Goal: Task Accomplishment & Management: Manage account settings

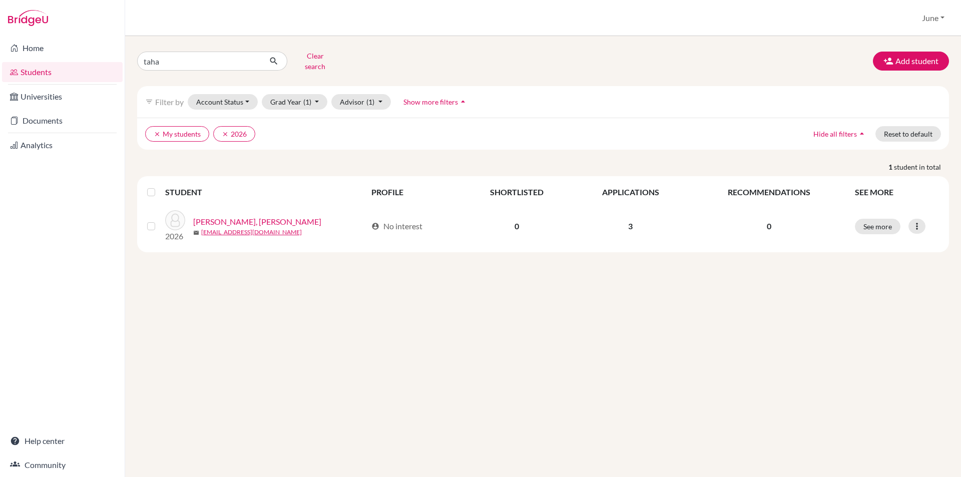
click at [636, 191] on th "APPLICATIONS" at bounding box center [630, 192] width 117 height 24
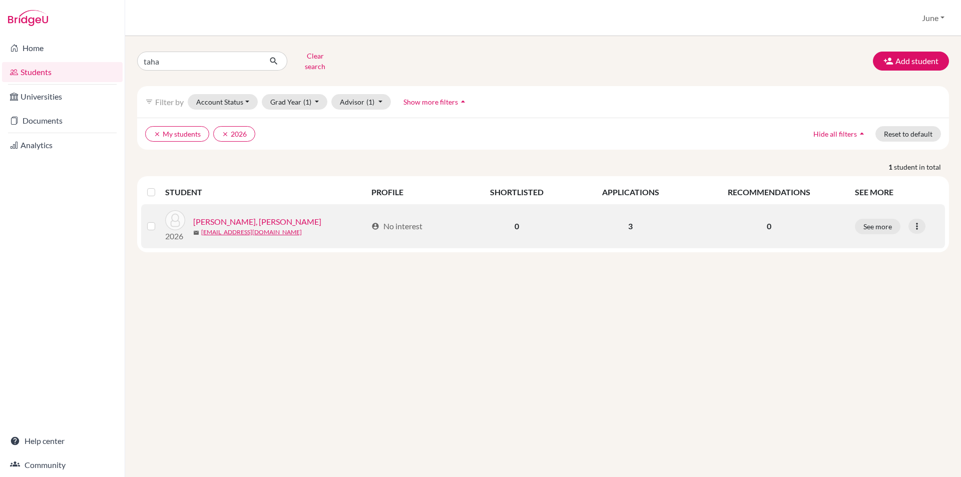
click at [213, 216] on link "[PERSON_NAME], [PERSON_NAME]" at bounding box center [257, 222] width 128 height 12
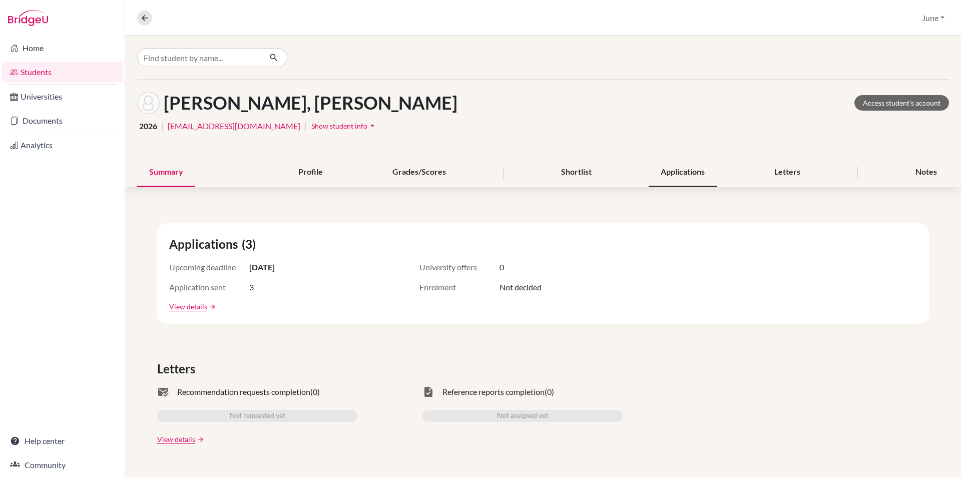
click at [676, 177] on div "Applications" at bounding box center [683, 173] width 68 height 30
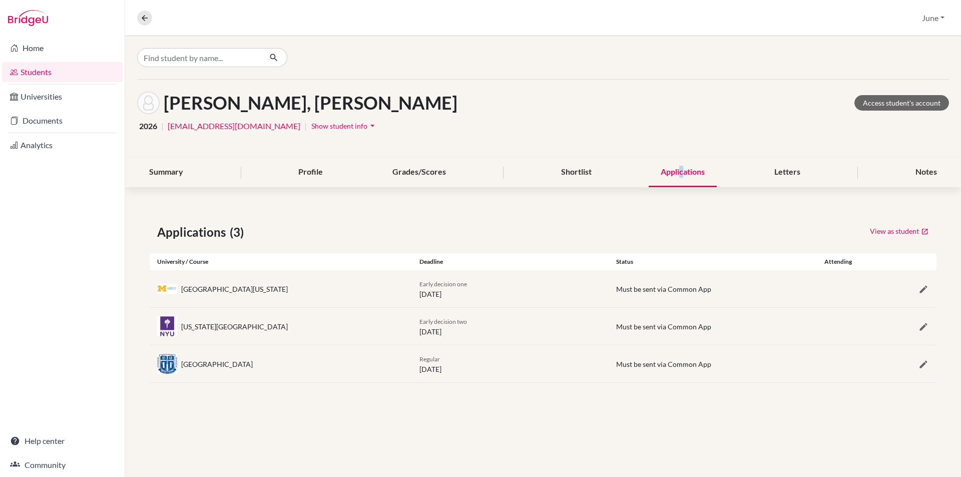
click at [367, 124] on icon "arrow_drop_down" at bounding box center [372, 126] width 10 height 10
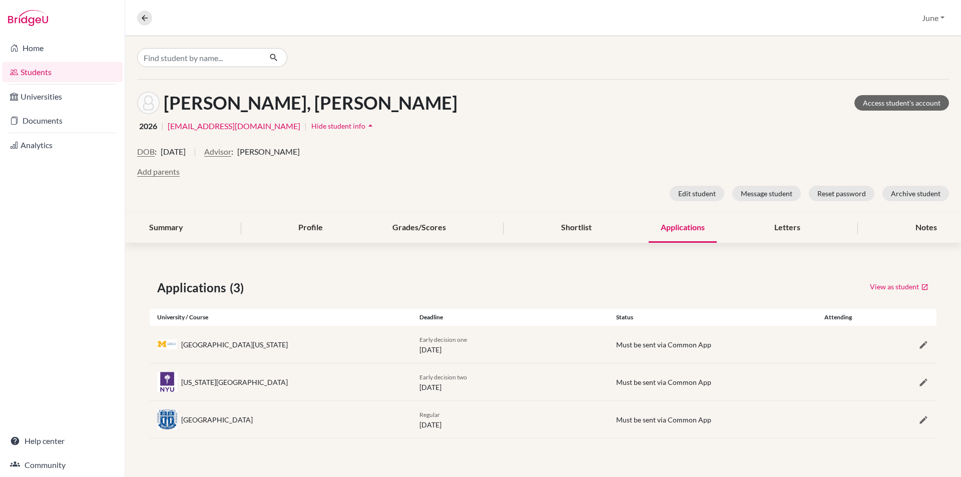
click at [465, 116] on div "Jamal, Taha Access student's account 2026 | taha.jamal@jksmail.net | Hide stude…" at bounding box center [543, 147] width 836 height 134
click at [319, 226] on div "Profile" at bounding box center [310, 228] width 49 height 30
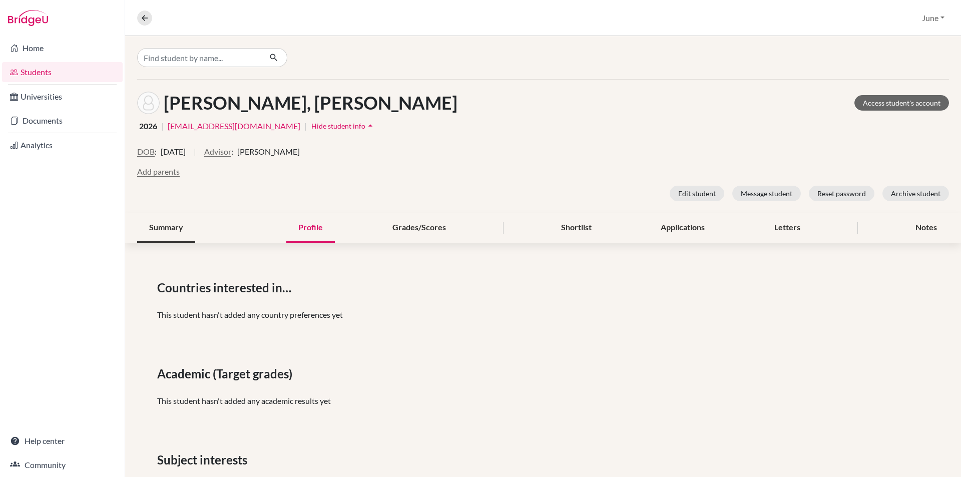
click at [167, 230] on div "Summary" at bounding box center [166, 228] width 58 height 30
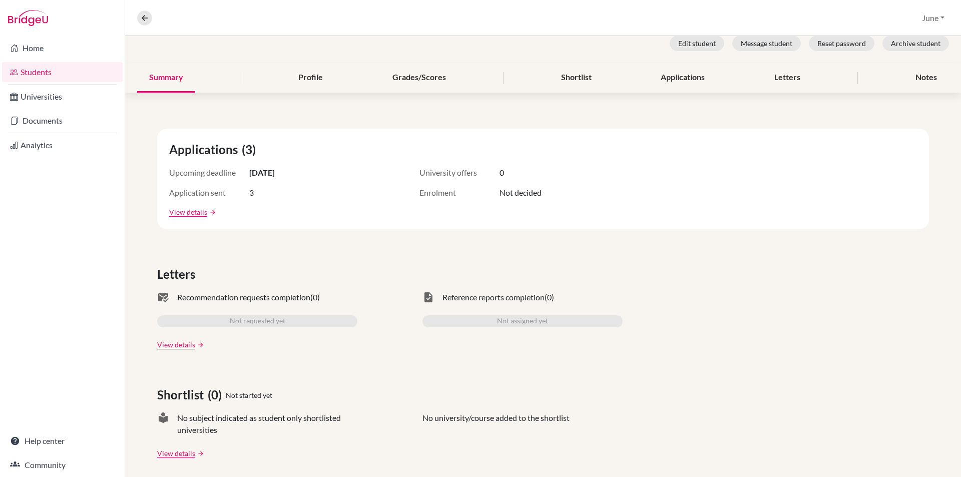
scroll to position [200, 0]
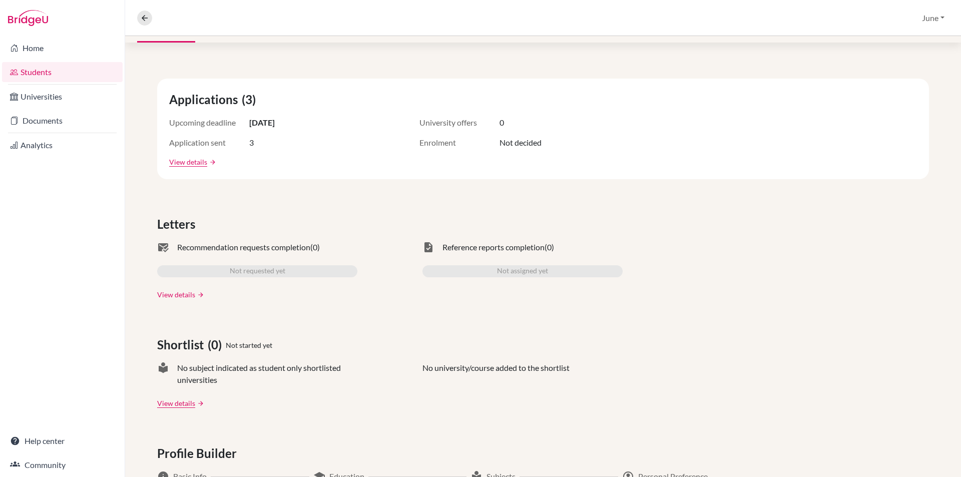
click at [169, 293] on link "View details" at bounding box center [176, 294] width 38 height 11
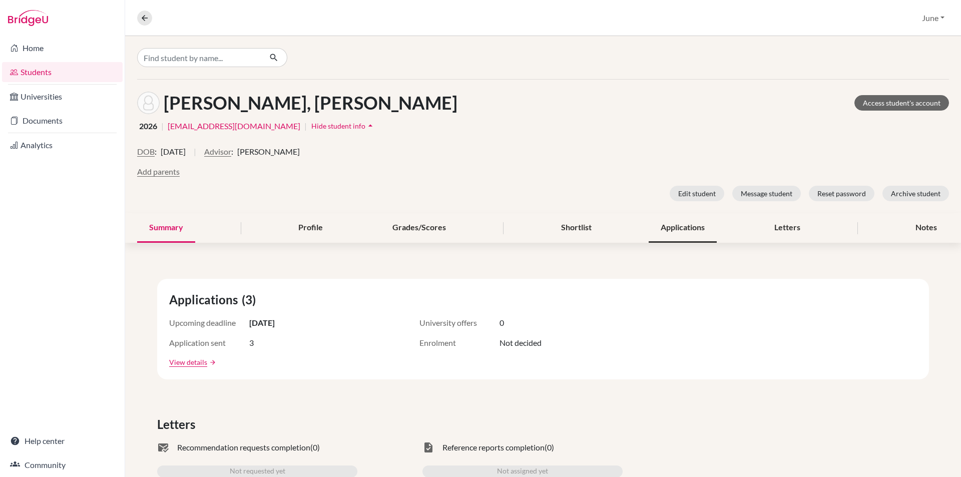
click at [670, 225] on div "Applications" at bounding box center [683, 228] width 68 height 30
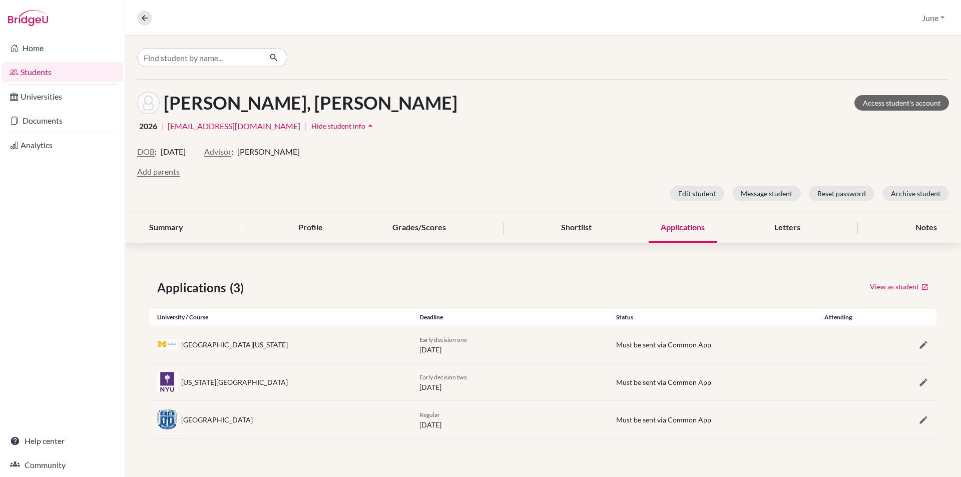
click at [202, 346] on div "University of Michigan" at bounding box center [234, 344] width 107 height 11
click at [230, 386] on div "New York University" at bounding box center [234, 382] width 107 height 11
click at [668, 346] on span "Must be sent via Common App" at bounding box center [663, 344] width 95 height 9
click at [311, 230] on div "Profile" at bounding box center [310, 228] width 49 height 30
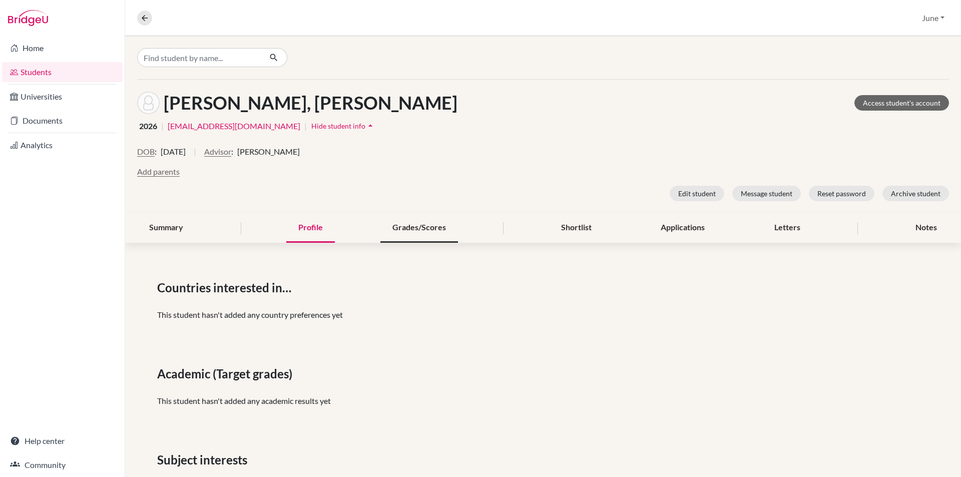
click at [425, 231] on div "Grades/Scores" at bounding box center [419, 228] width 78 height 30
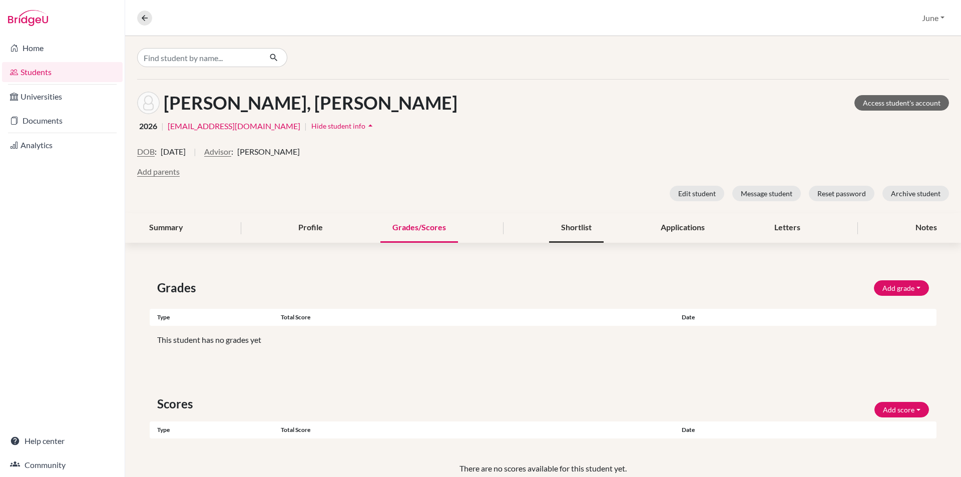
click at [568, 227] on div "Shortlist" at bounding box center [576, 228] width 55 height 30
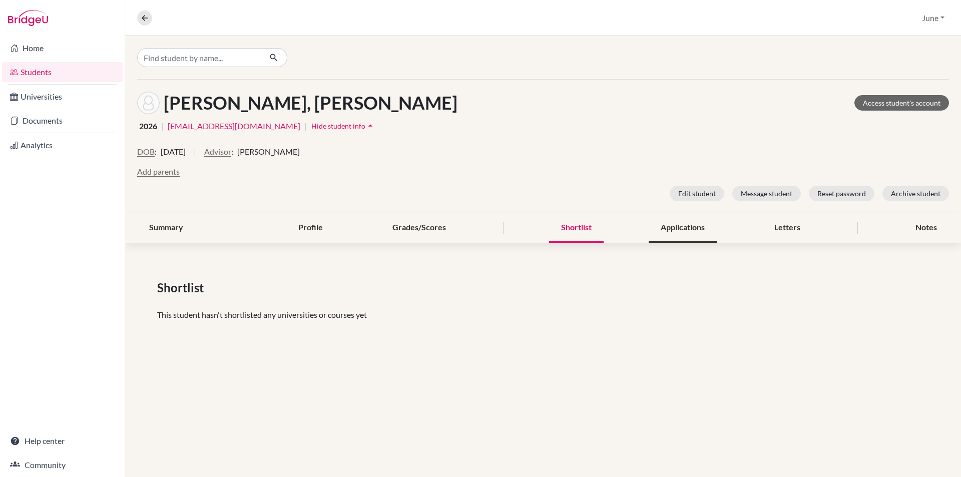
click at [690, 230] on div "Applications" at bounding box center [683, 228] width 68 height 30
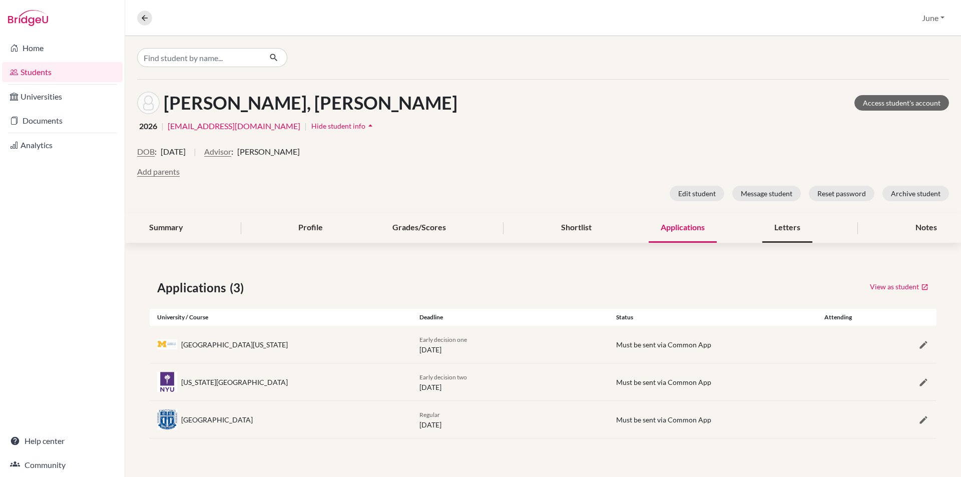
click at [794, 225] on div "Letters" at bounding box center [787, 228] width 50 height 30
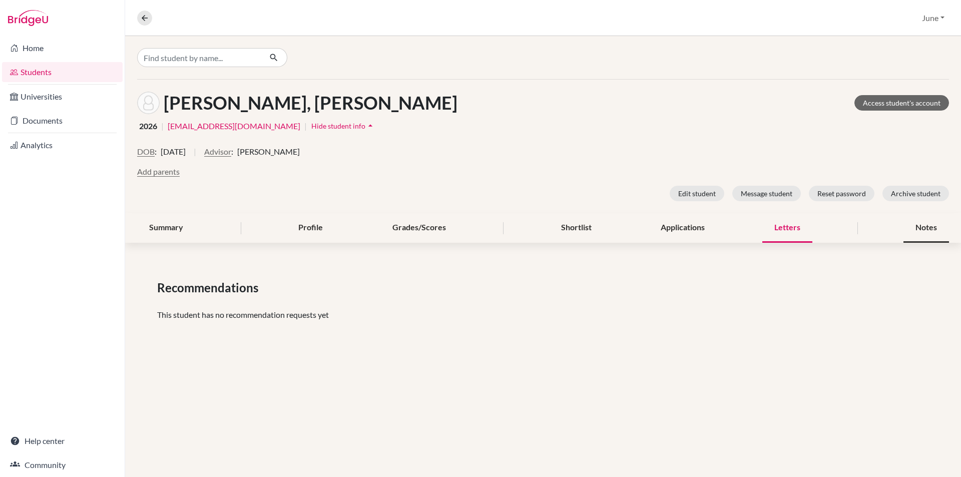
click at [923, 230] on div "Notes" at bounding box center [926, 228] width 46 height 30
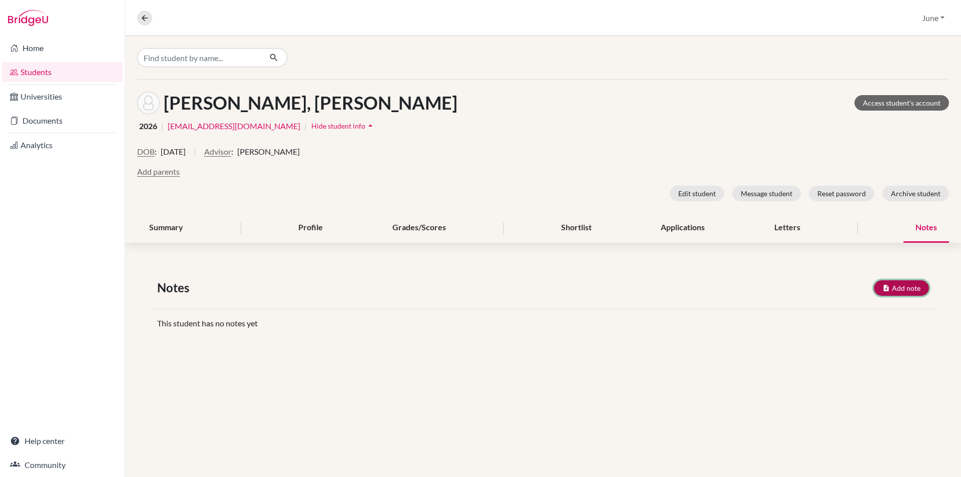
click at [909, 287] on button "Add note" at bounding box center [901, 288] width 55 height 16
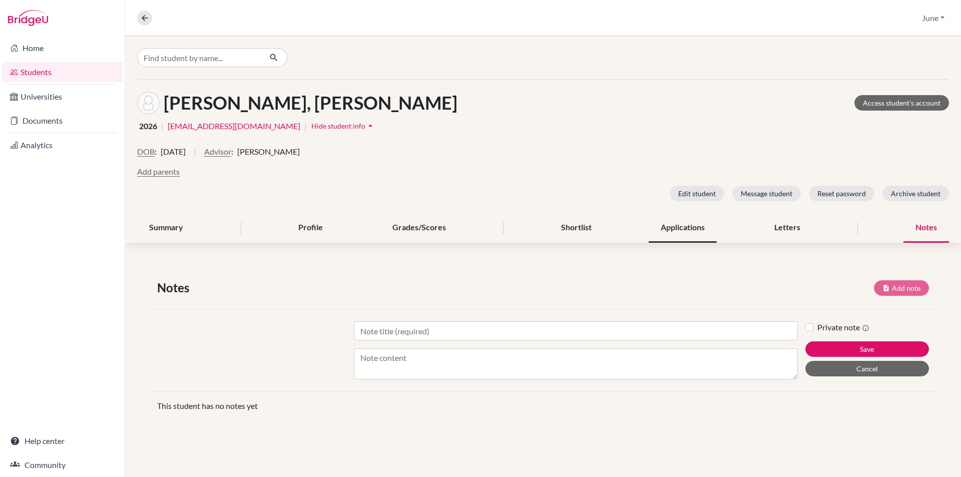
click at [678, 232] on div "Applications" at bounding box center [683, 228] width 68 height 30
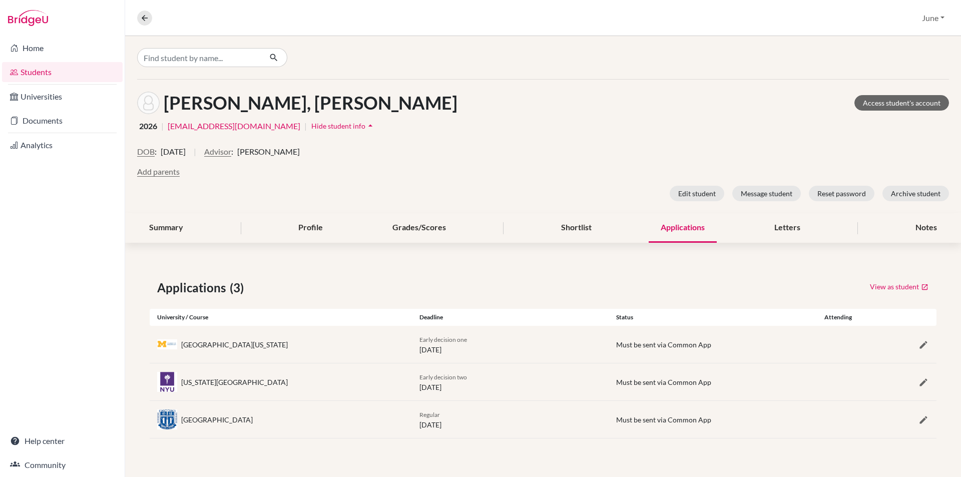
click at [203, 343] on div "University of Michigan" at bounding box center [234, 344] width 107 height 11
click at [902, 102] on link "Access student's account" at bounding box center [901, 103] width 95 height 16
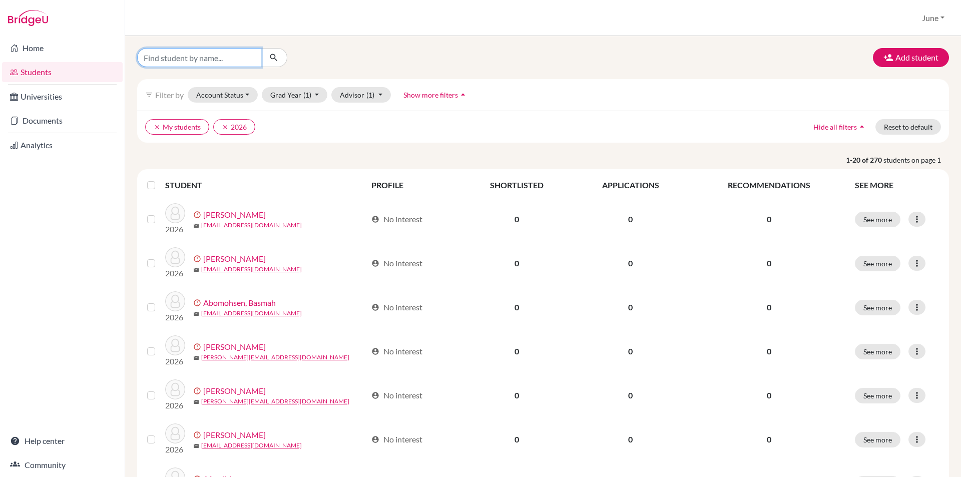
click at [206, 60] on input "Find student by name..." at bounding box center [199, 57] width 124 height 19
type input "taha"
click button "submit" at bounding box center [274, 57] width 27 height 19
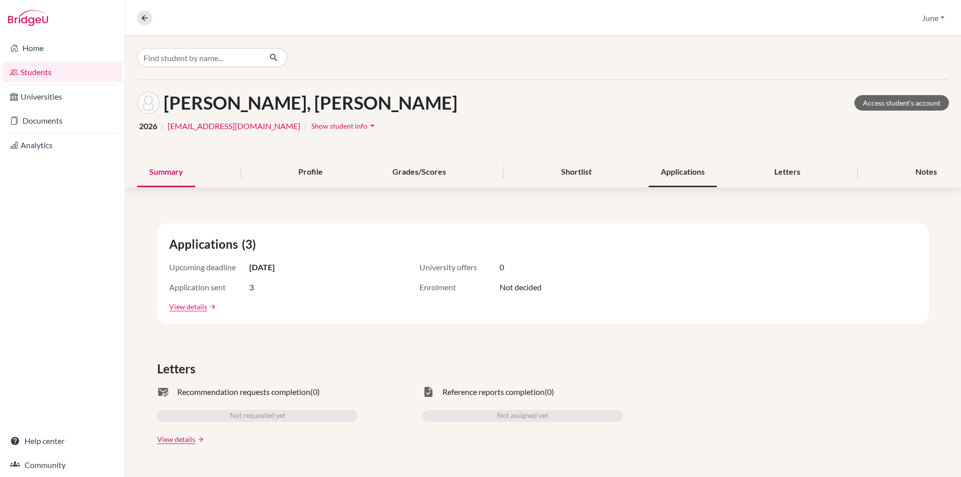
click at [671, 170] on div "Applications" at bounding box center [683, 173] width 68 height 30
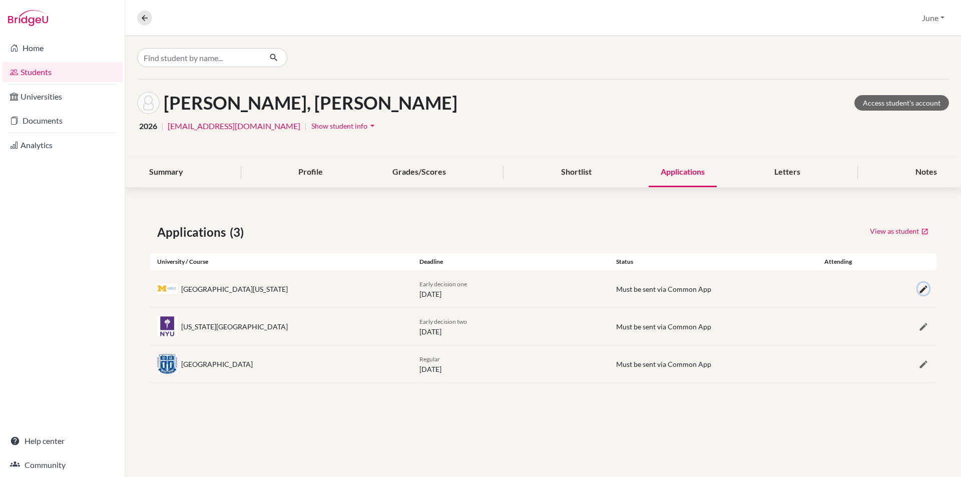
click at [922, 289] on icon "button" at bounding box center [923, 289] width 10 height 10
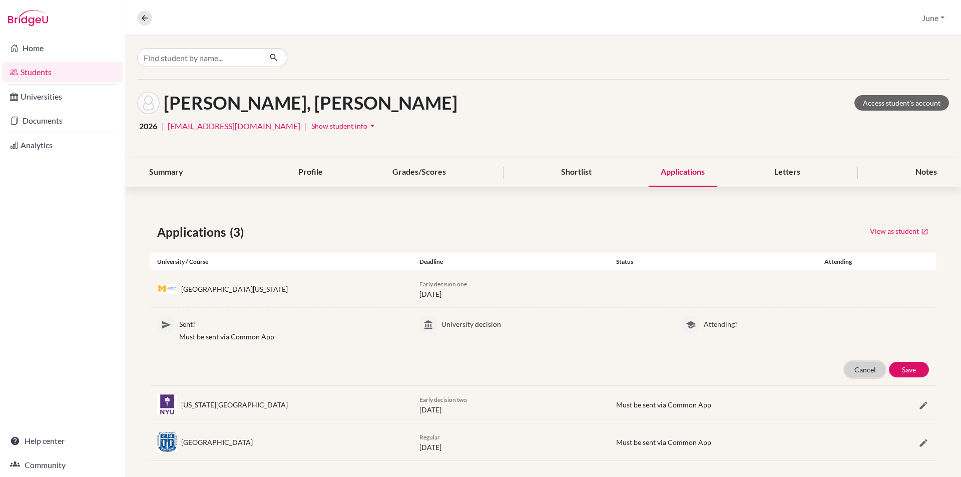
click at [857, 367] on button "Cancel" at bounding box center [865, 370] width 40 height 16
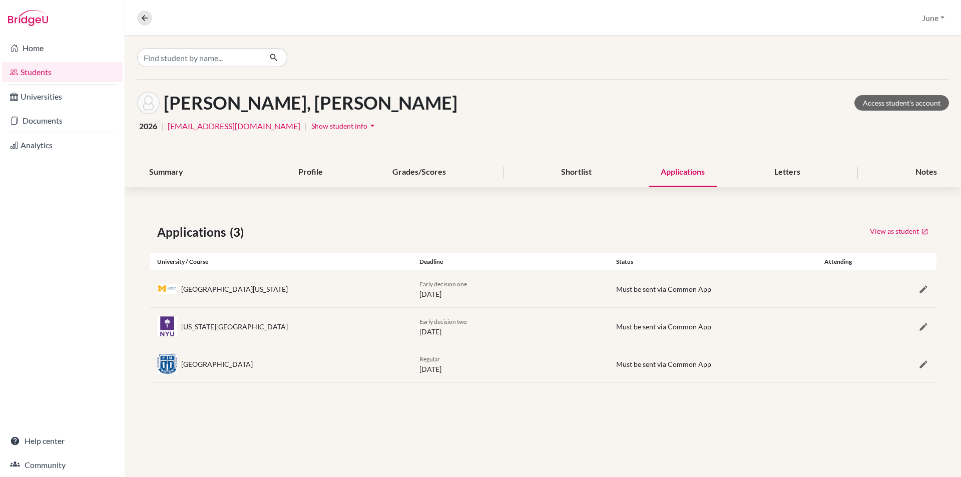
click at [223, 325] on div "New York University" at bounding box center [234, 326] width 107 height 11
click at [445, 325] on span "Early decision two" at bounding box center [443, 322] width 48 height 8
click at [447, 289] on div "Early decision one 01 November 2025" at bounding box center [510, 288] width 197 height 21
click at [449, 339] on div "New York University Early decision two 01 January 2026 Must be sent via Common …" at bounding box center [543, 326] width 787 height 37
click at [456, 370] on div "Regular 05 January 2026" at bounding box center [510, 363] width 197 height 21
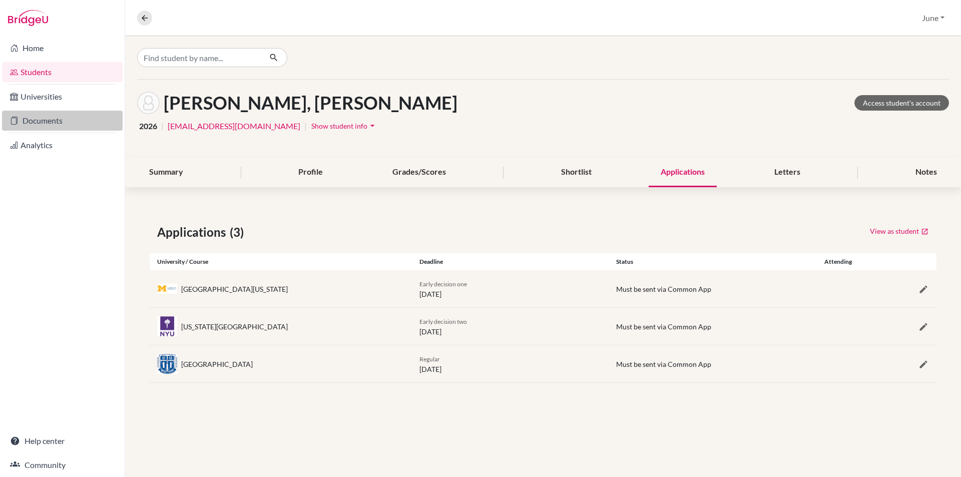
click at [29, 120] on link "Documents" at bounding box center [62, 121] width 121 height 20
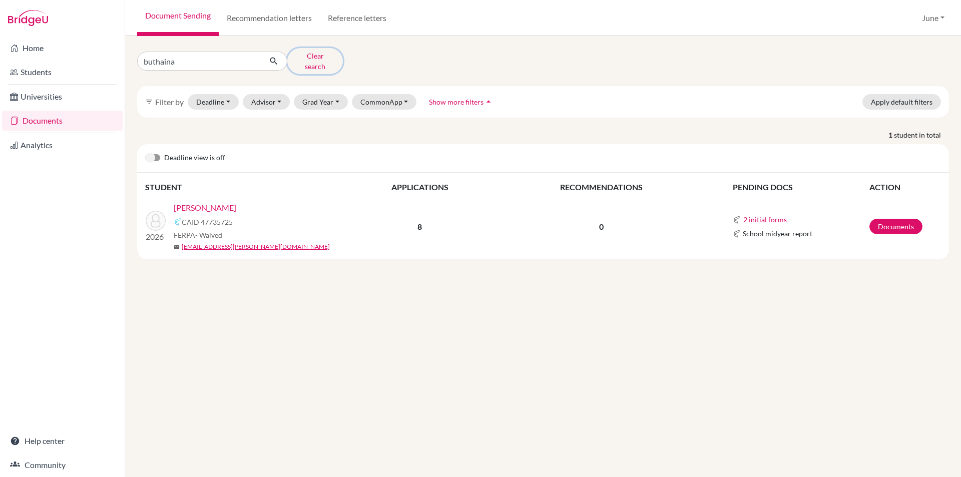
click at [315, 56] on button "Clear search" at bounding box center [315, 61] width 56 height 26
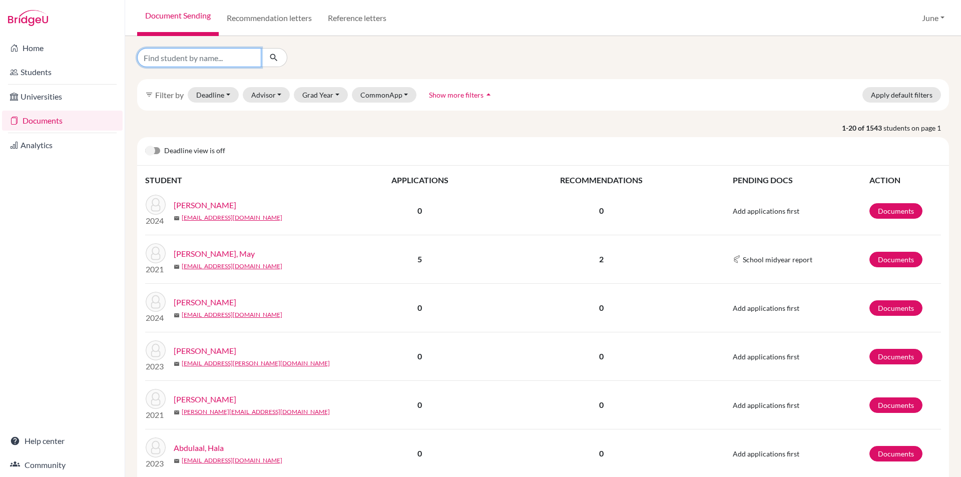
click at [196, 58] on input "Find student by name..." at bounding box center [199, 57] width 124 height 19
type input "taha"
click button "submit" at bounding box center [274, 57] width 27 height 19
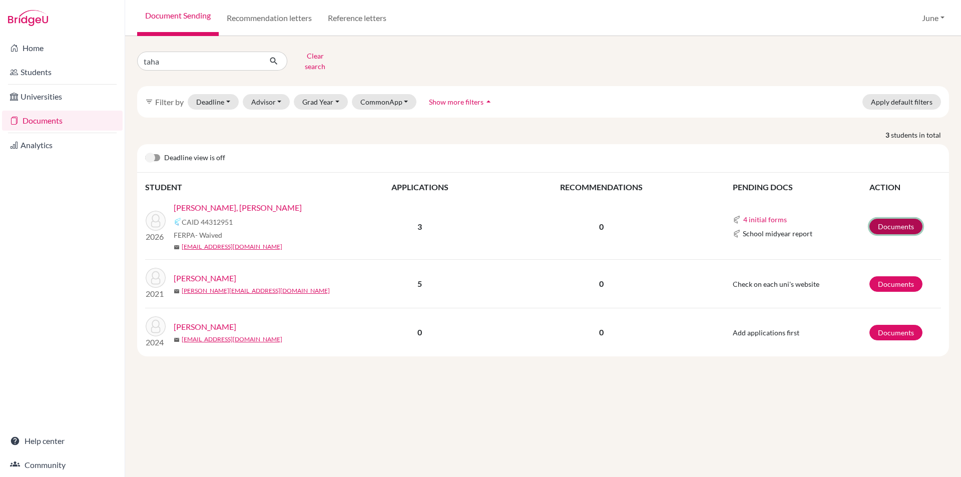
click at [895, 219] on link "Documents" at bounding box center [895, 227] width 53 height 16
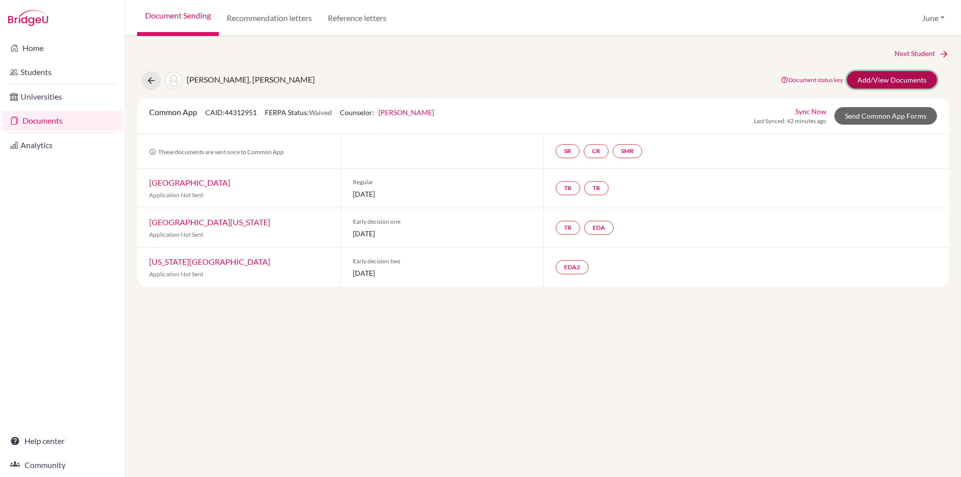
click at [904, 77] on link "Add/View Documents" at bounding box center [892, 80] width 90 height 18
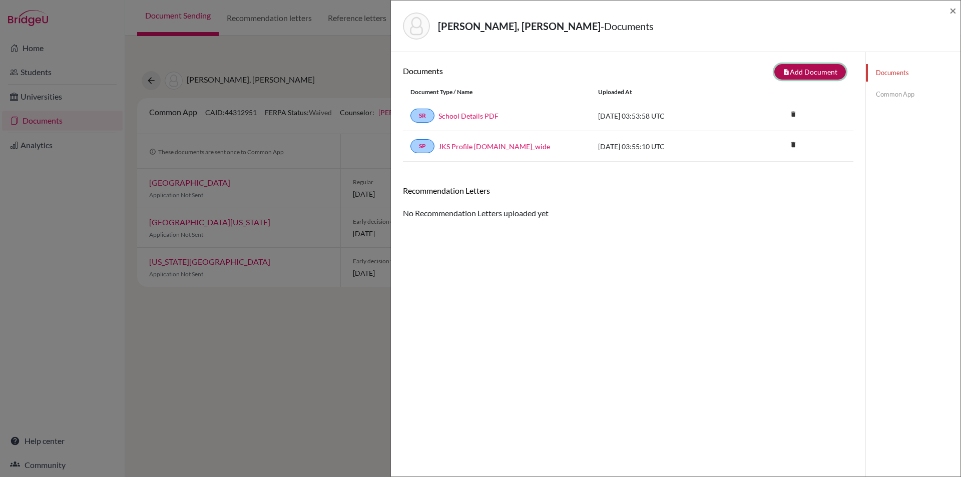
click at [798, 71] on button "note_add Add Document" at bounding box center [810, 72] width 72 height 16
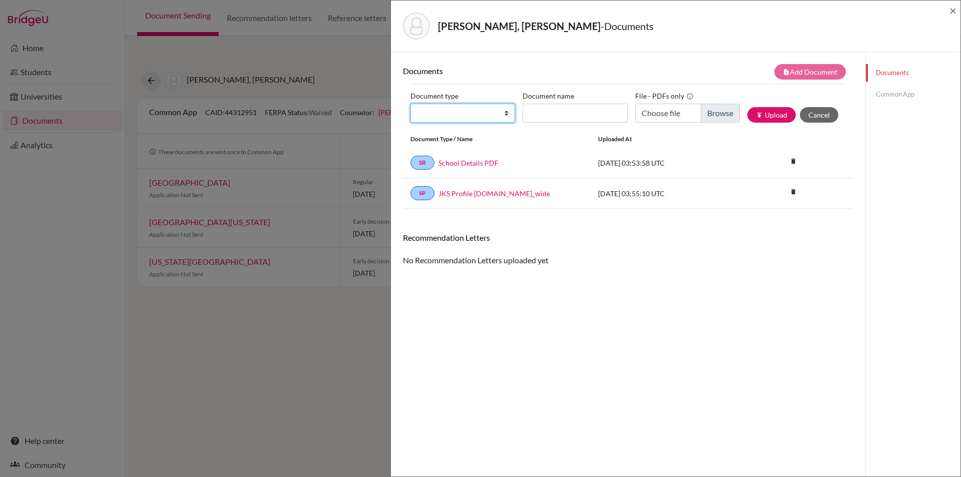
click at [503, 111] on select "Change explanation for Common App reports Counselor recommendation Internationa…" at bounding box center [462, 113] width 105 height 19
click at [410, 104] on select "Change explanation for Common App reports Counselor recommendation Internationa…" at bounding box center [462, 113] width 105 height 19
click at [505, 115] on select "Change explanation for Common App reports Counselor recommendation Internationa…" at bounding box center [462, 113] width 105 height 19
select select "5"
click at [410, 104] on select "Change explanation for Common App reports Counselor recommendation Internationa…" at bounding box center [462, 113] width 105 height 19
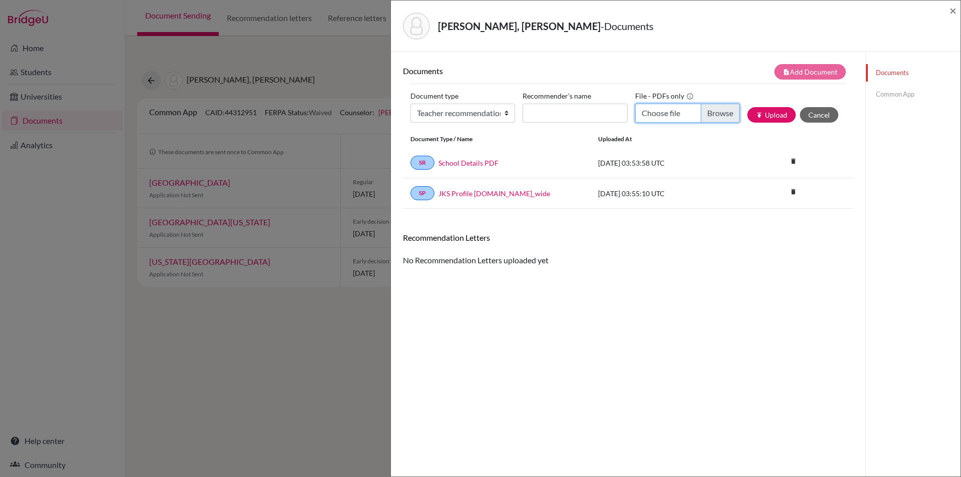
click at [712, 112] on input "Choose file" at bounding box center [687, 113] width 105 height 19
type input "C:\fakepath\Taha Jamal - Mr Rocklyn.pdf"
click at [550, 115] on input "Recommender's name" at bounding box center [574, 113] width 105 height 19
type input "Mr Rocklyn"
click at [768, 111] on button "publish Upload" at bounding box center [771, 115] width 49 height 16
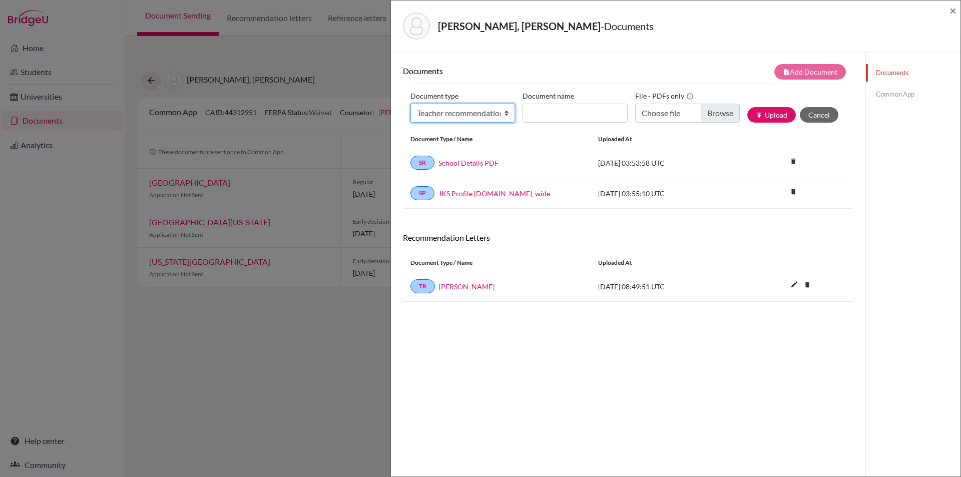
click at [502, 113] on select "Change explanation for Common App reports Counselor recommendation Internationa…" at bounding box center [462, 113] width 105 height 19
select select "5"
click at [410, 104] on select "Change explanation for Common App reports Counselor recommendation Internationa…" at bounding box center [462, 113] width 105 height 19
click at [717, 111] on input "Choose file" at bounding box center [687, 113] width 105 height 19
type input "C:\fakepath\Taha Jamal - Ms Rumana.pdf"
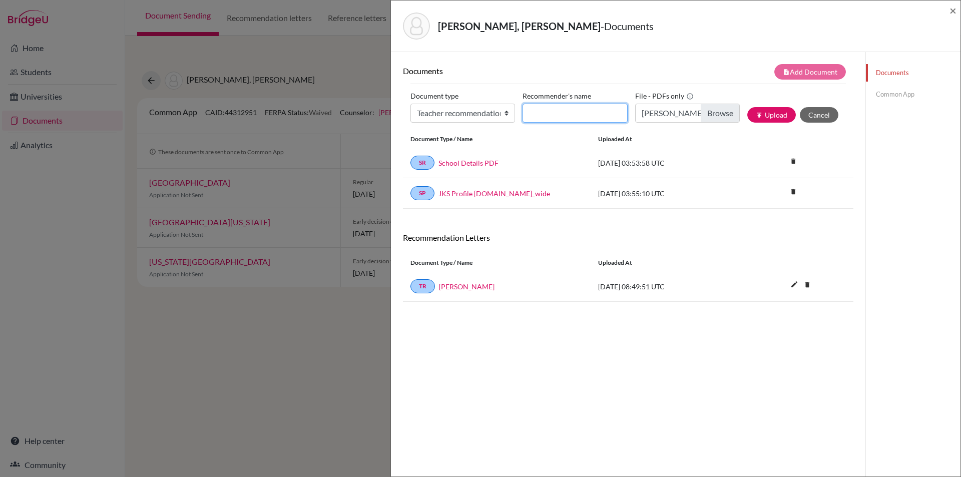
click at [574, 113] on input "Recommender's name" at bounding box center [574, 113] width 105 height 19
type input "Ms Rumana"
click at [777, 112] on button "publish Upload" at bounding box center [771, 115] width 49 height 16
click at [955, 11] on span "×" at bounding box center [952, 10] width 7 height 15
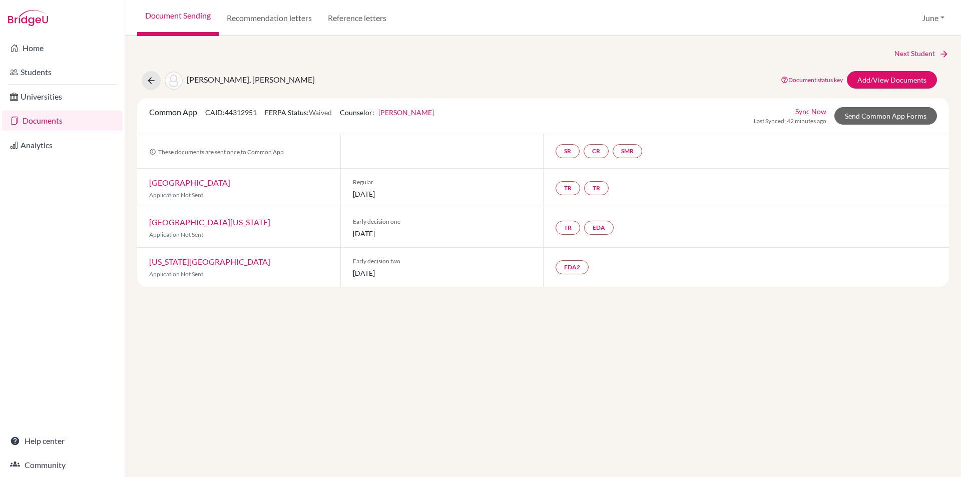
click at [50, 119] on link "Documents" at bounding box center [62, 121] width 121 height 20
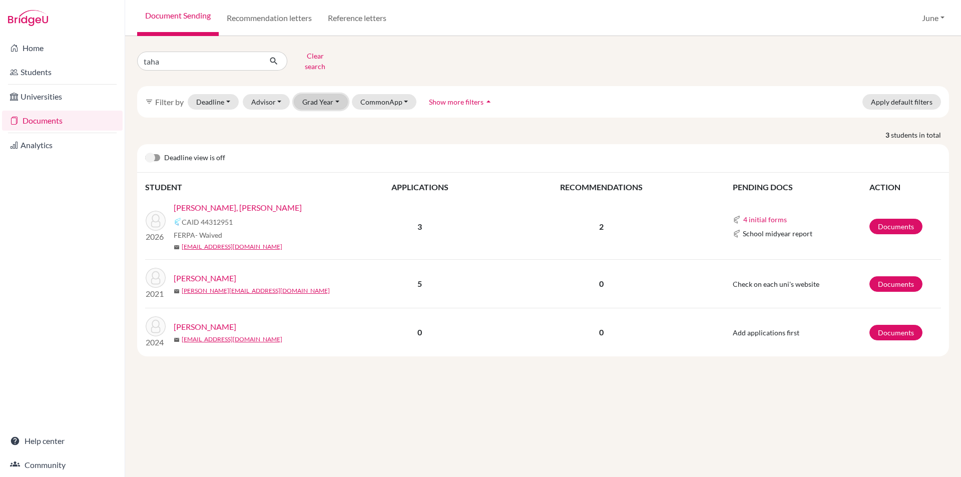
click at [338, 94] on button "Grad Year" at bounding box center [321, 102] width 54 height 16
click at [316, 59] on button "Clear search" at bounding box center [315, 61] width 56 height 26
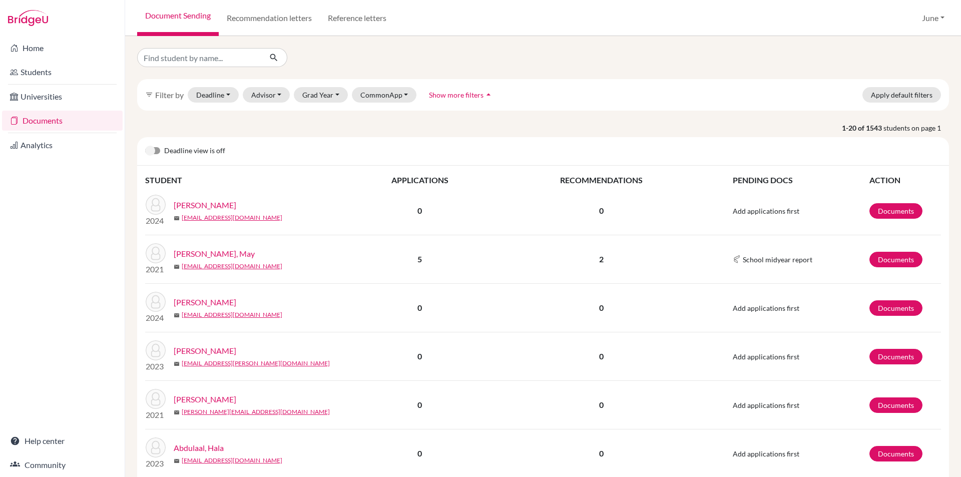
click at [62, 120] on link "Documents" at bounding box center [62, 121] width 121 height 20
click at [335, 92] on button "Grad Year" at bounding box center [321, 95] width 54 height 16
click at [323, 115] on span "2026" at bounding box center [315, 116] width 18 height 12
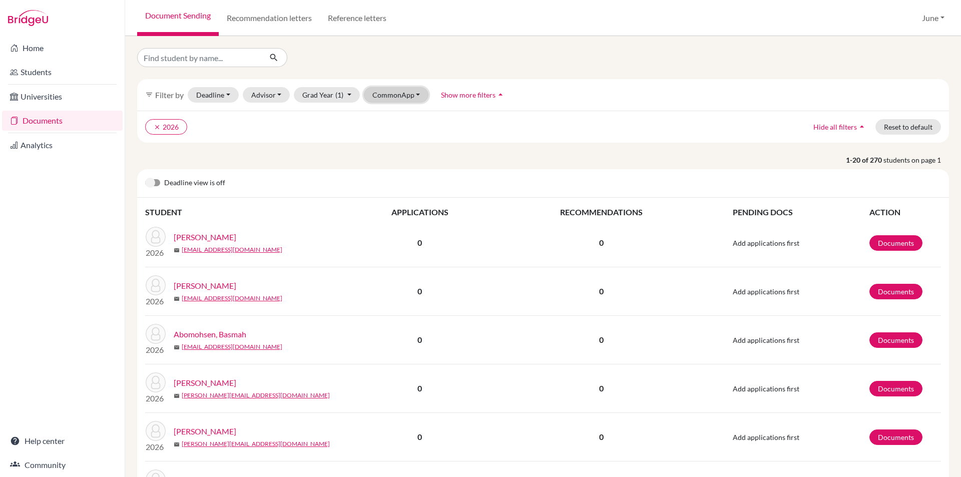
click at [414, 94] on button "CommonApp" at bounding box center [396, 95] width 65 height 16
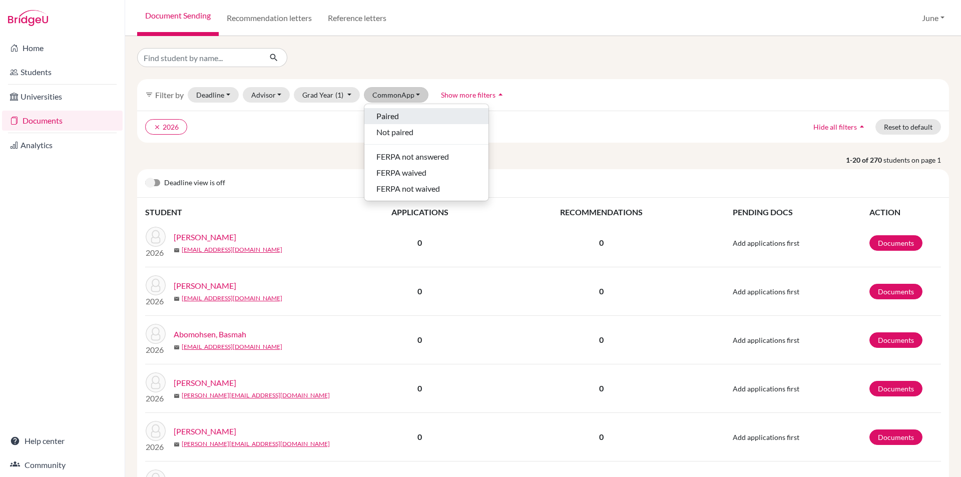
click at [397, 117] on span "Paired" at bounding box center [387, 116] width 23 height 12
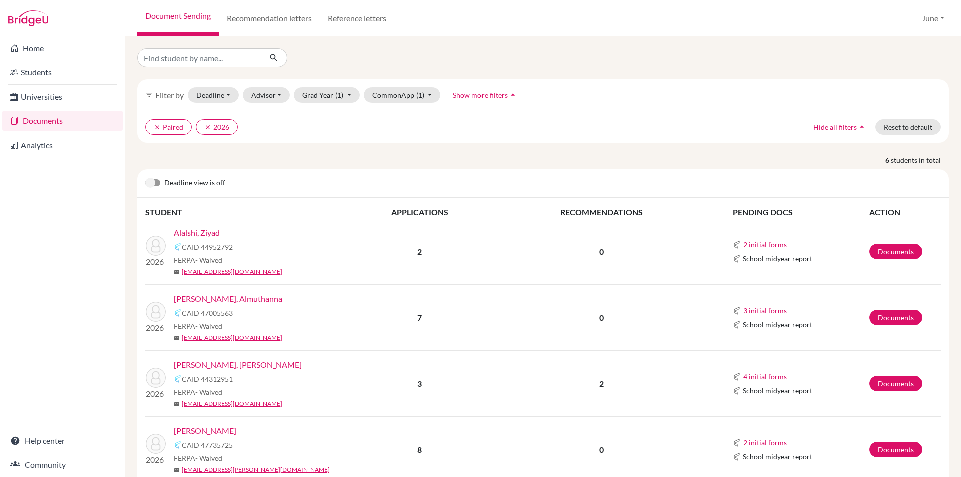
scroll to position [50, 0]
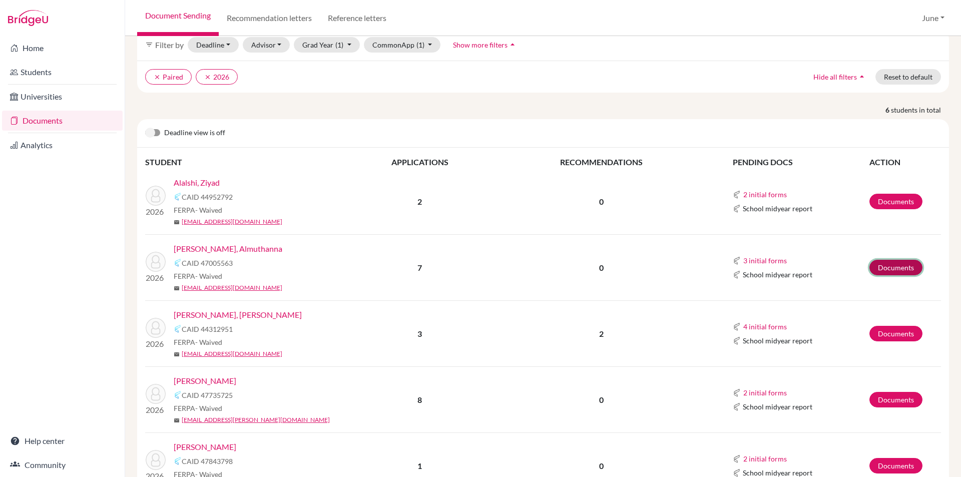
click at [896, 270] on link "Documents" at bounding box center [895, 268] width 53 height 16
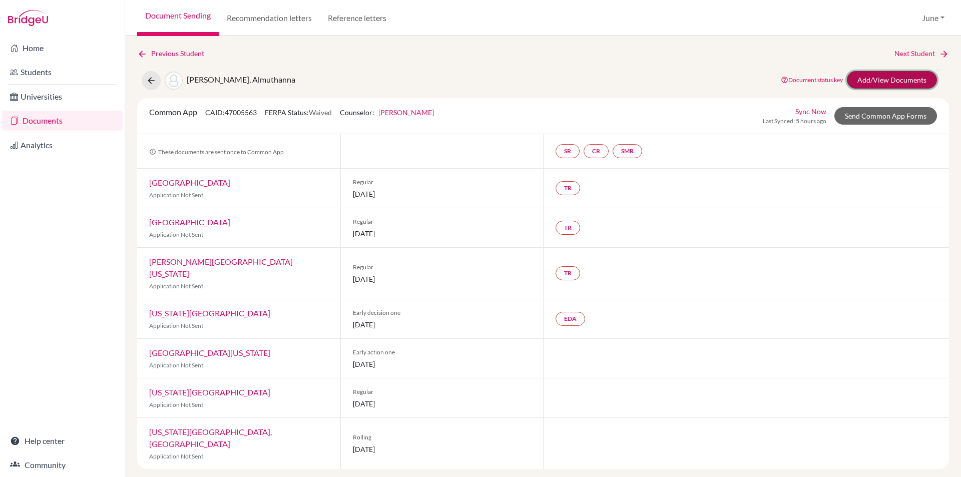
click at [892, 77] on link "Add/View Documents" at bounding box center [892, 80] width 90 height 18
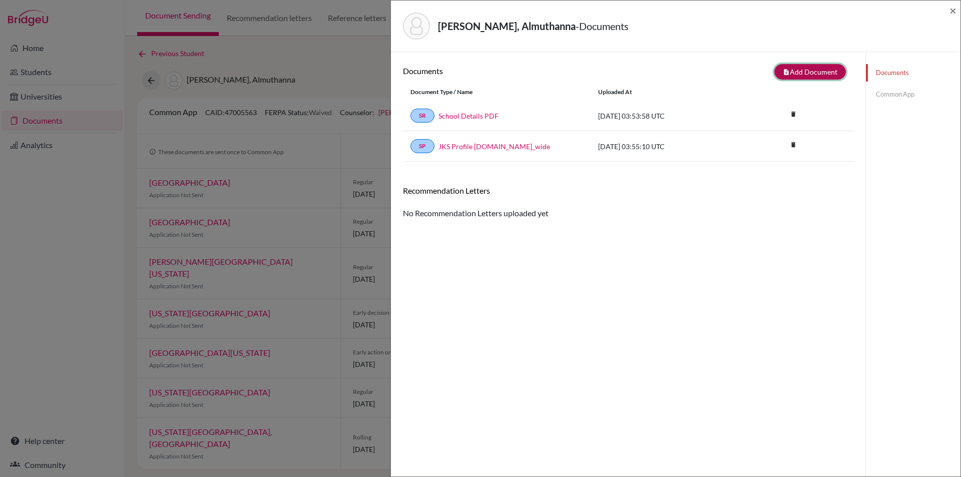
click at [807, 73] on button "note_add Add Document" at bounding box center [810, 72] width 72 height 16
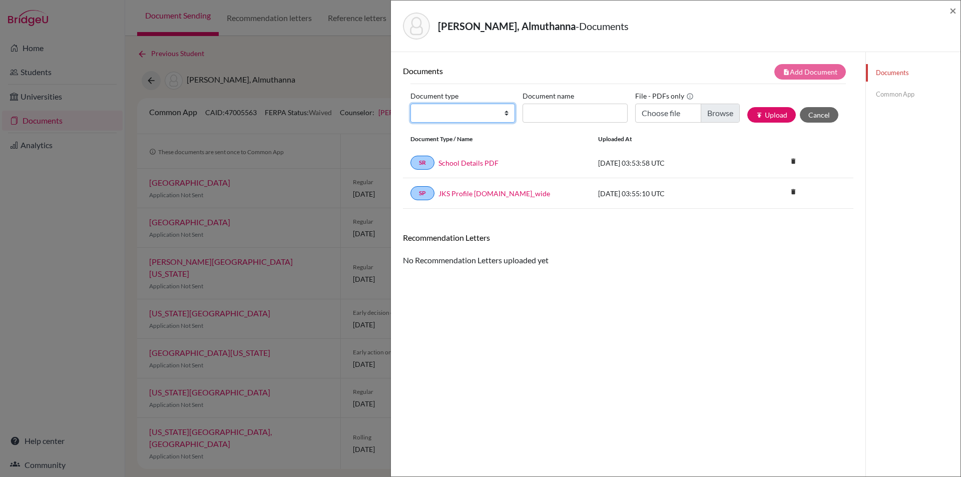
click at [503, 114] on select "Change explanation for Common App reports Counselor recommendation Internationa…" at bounding box center [462, 113] width 105 height 19
select select "2"
click at [410, 104] on select "Change explanation for Common App reports Counselor recommendation Internationa…" at bounding box center [462, 113] width 105 height 19
click at [547, 110] on input "Document name" at bounding box center [574, 113] width 105 height 19
type input "initial transcript"
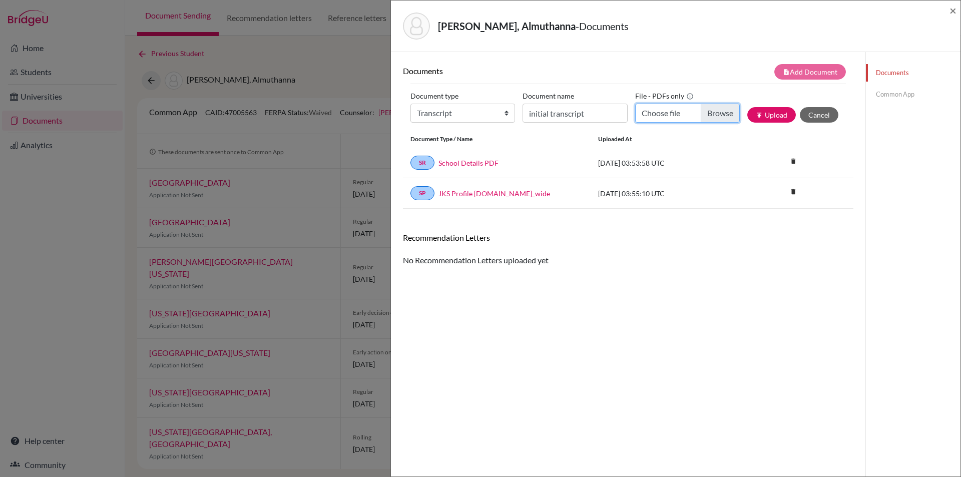
click at [718, 111] on input "Choose file" at bounding box center [687, 113] width 105 height 19
type input "C:\fakepath\Almuthanna Alshibani - initial transcript.pdf"
click at [763, 113] on button "publish Upload" at bounding box center [771, 115] width 49 height 16
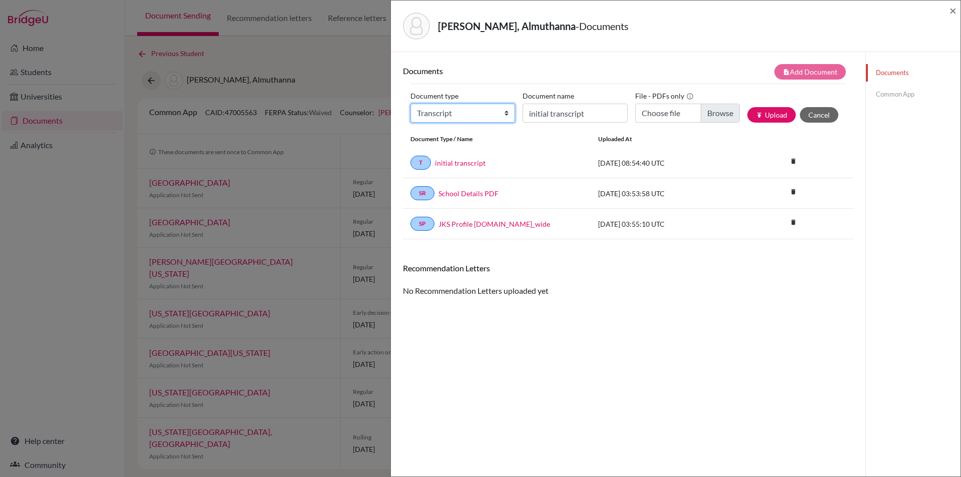
click at [503, 114] on select "Change explanation for Common App reports Counselor recommendation Internationa…" at bounding box center [462, 113] width 105 height 19
select select "5"
click at [410, 104] on select "Change explanation for Common App reports Counselor recommendation Internationa…" at bounding box center [462, 113] width 105 height 19
click at [711, 113] on input "Choose file" at bounding box center [687, 113] width 105 height 19
type input "C:\fakepath\Almuthanna Alshibani- Mr. Ghaddar.pdf"
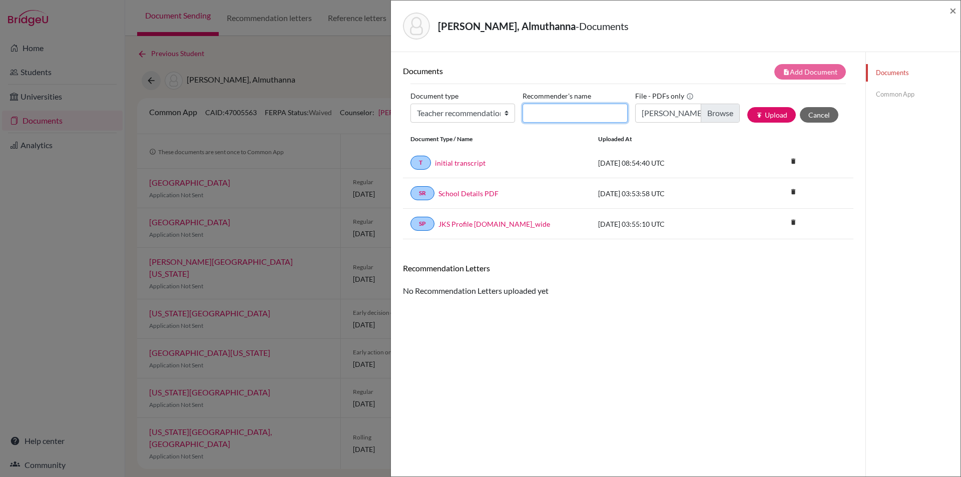
click at [561, 115] on input "Recommender's name" at bounding box center [574, 113] width 105 height 19
type input "[PERSON_NAME]"
click at [768, 109] on button "publish Upload" at bounding box center [771, 115] width 49 height 16
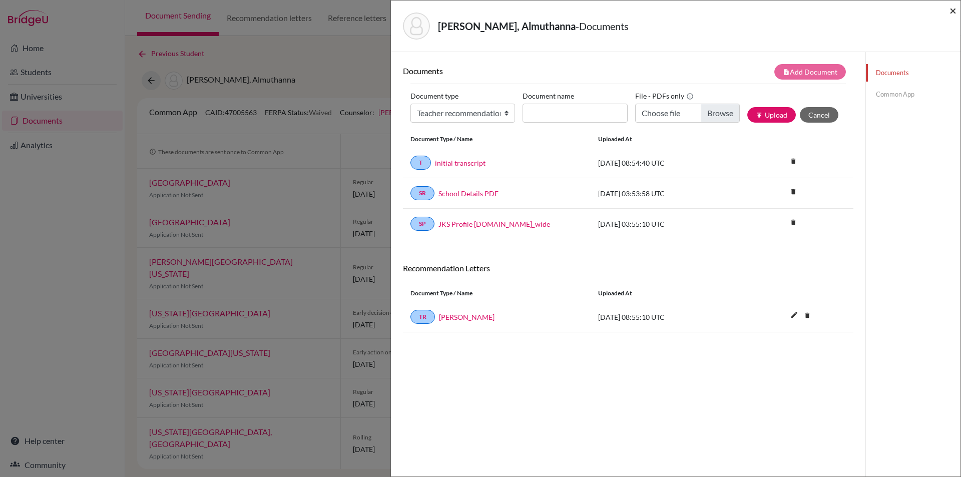
click at [953, 13] on span "×" at bounding box center [952, 10] width 7 height 15
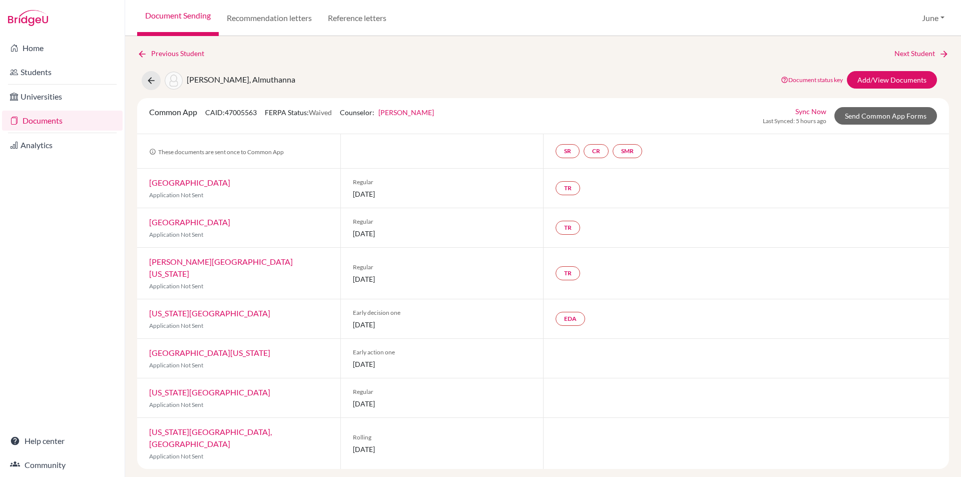
click at [46, 120] on link "Documents" at bounding box center [62, 121] width 121 height 20
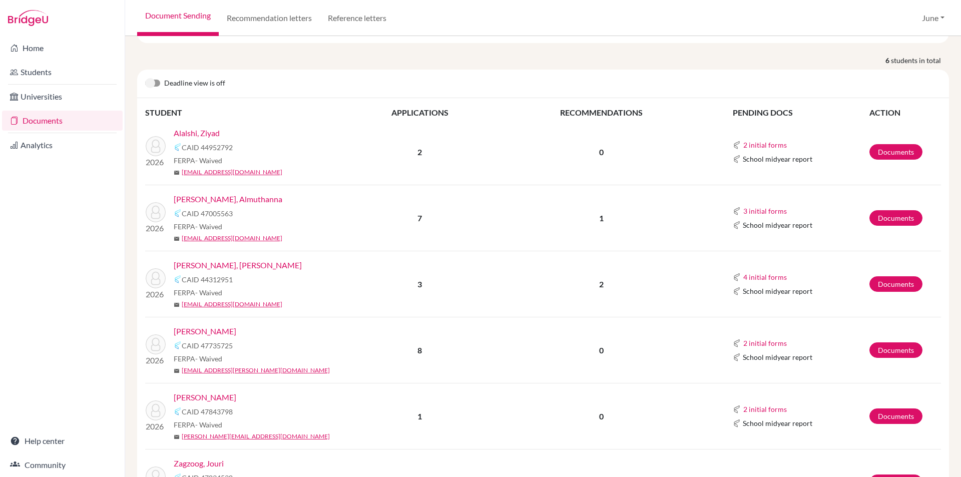
scroll to position [100, 0]
click at [896, 149] on link "Documents" at bounding box center [895, 152] width 53 height 16
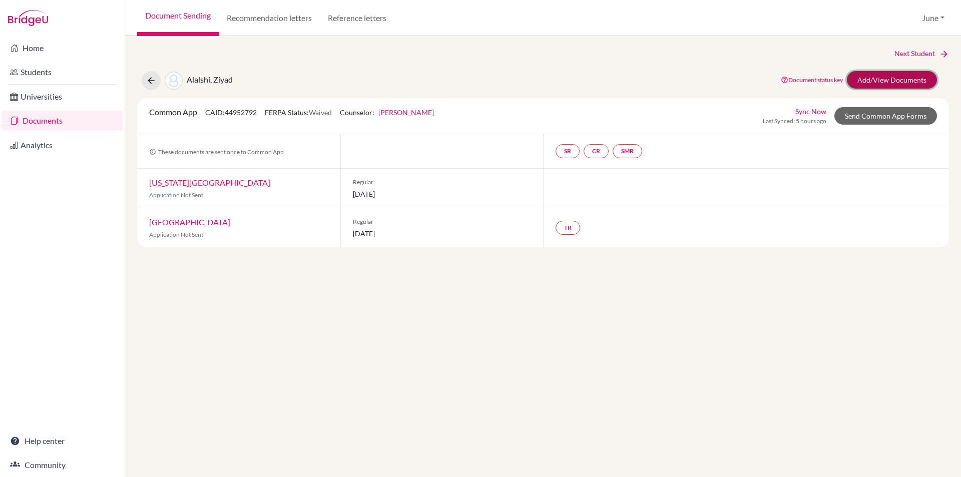
click at [884, 80] on link "Add/View Documents" at bounding box center [892, 80] width 90 height 18
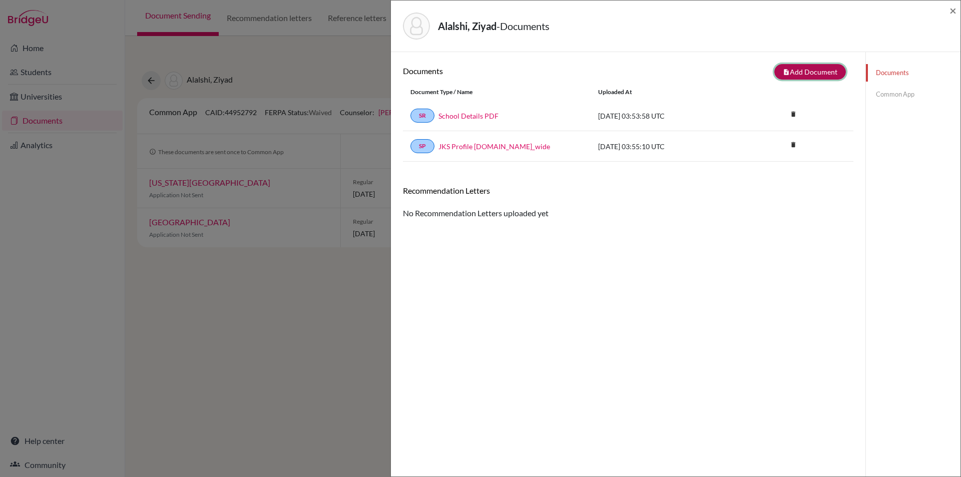
click at [807, 70] on button "note_add Add Document" at bounding box center [810, 72] width 72 height 16
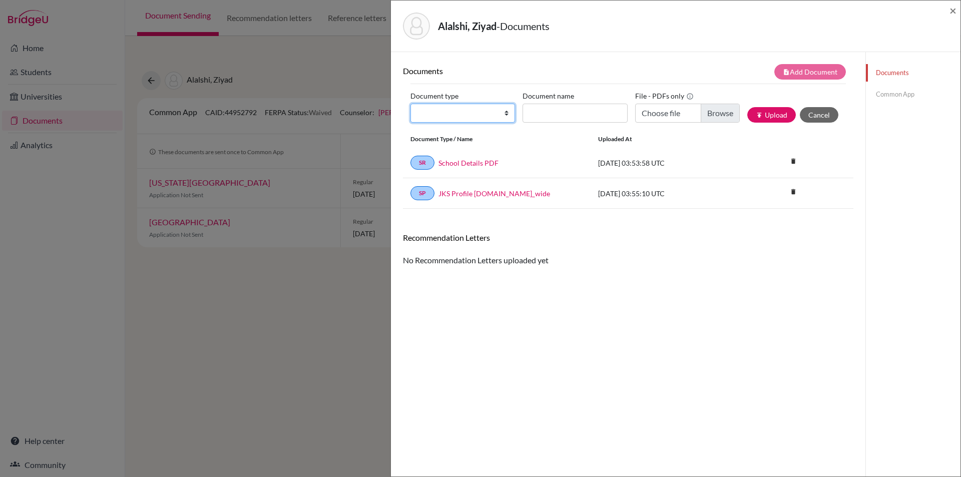
click at [506, 114] on select "Change explanation for Common App reports Counselor recommendation Internationa…" at bounding box center [462, 113] width 105 height 19
select select "5"
click at [410, 104] on select "Change explanation for Common App reports Counselor recommendation Internationa…" at bounding box center [462, 113] width 105 height 19
click at [713, 114] on input "Choose file" at bounding box center [687, 113] width 105 height 19
type input "C:\fakepath\[PERSON_NAME] - [PERSON_NAME].pdf"
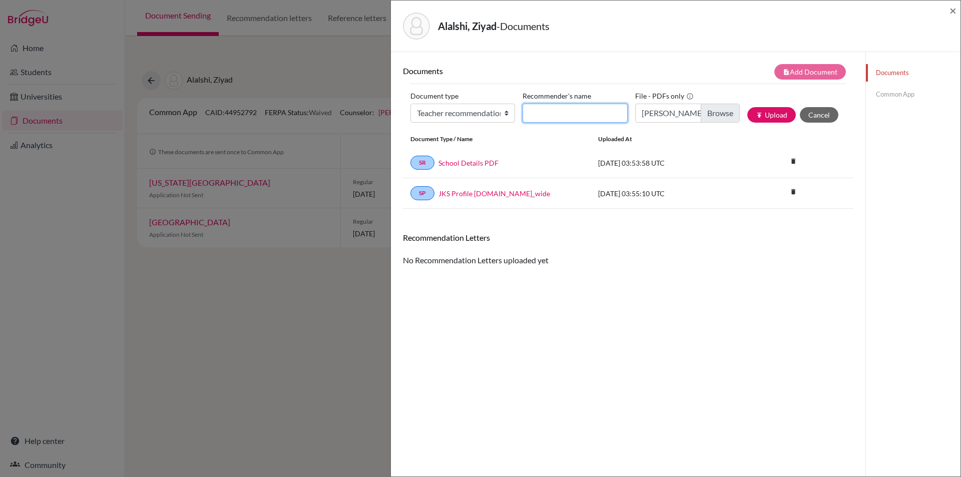
click at [567, 113] on input "Recommender's name" at bounding box center [574, 113] width 105 height 19
type input "[PERSON_NAME]"
click at [764, 114] on button "publish Upload" at bounding box center [771, 115] width 49 height 16
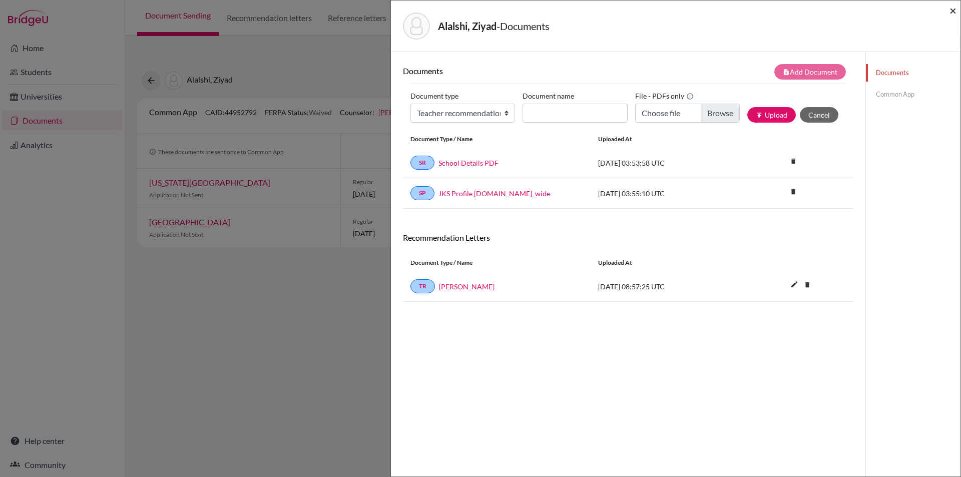
click at [952, 12] on span "×" at bounding box center [952, 10] width 7 height 15
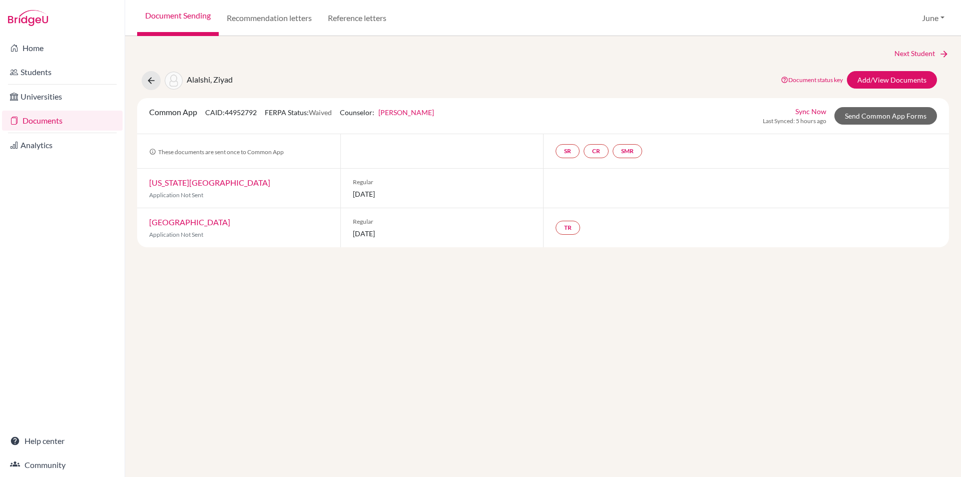
click at [41, 120] on link "Documents" at bounding box center [62, 121] width 121 height 20
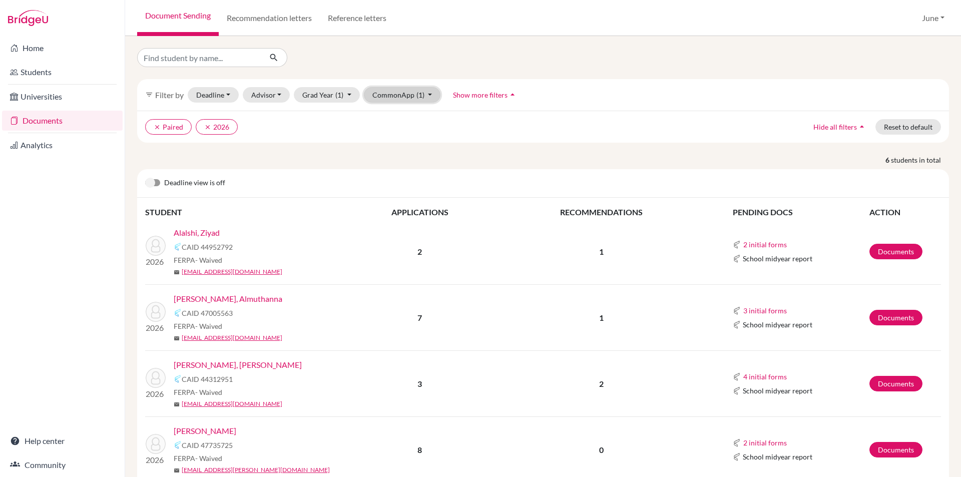
click at [428, 94] on button "CommonApp (1)" at bounding box center [402, 95] width 77 height 16
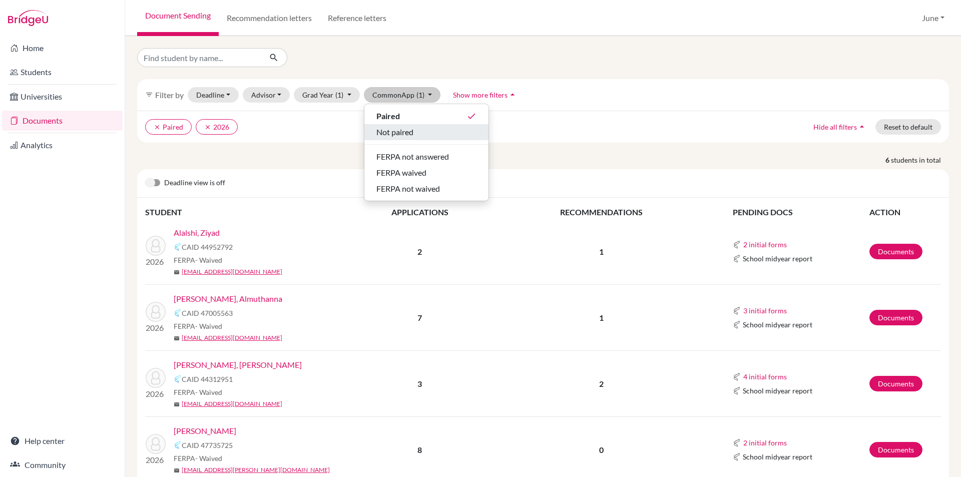
click at [402, 133] on span "Not paired" at bounding box center [394, 132] width 37 height 12
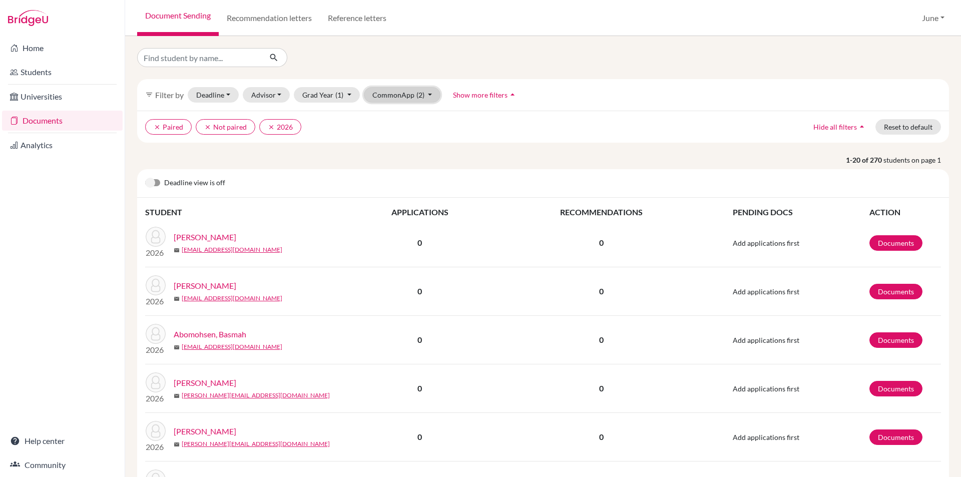
click at [428, 93] on button "CommonApp (2)" at bounding box center [402, 95] width 77 height 16
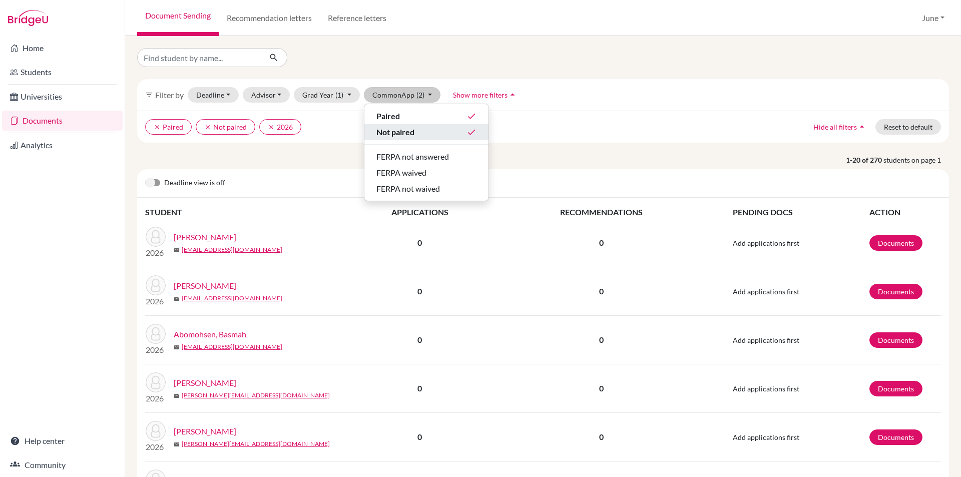
click at [398, 132] on span "Not paired" at bounding box center [395, 132] width 38 height 12
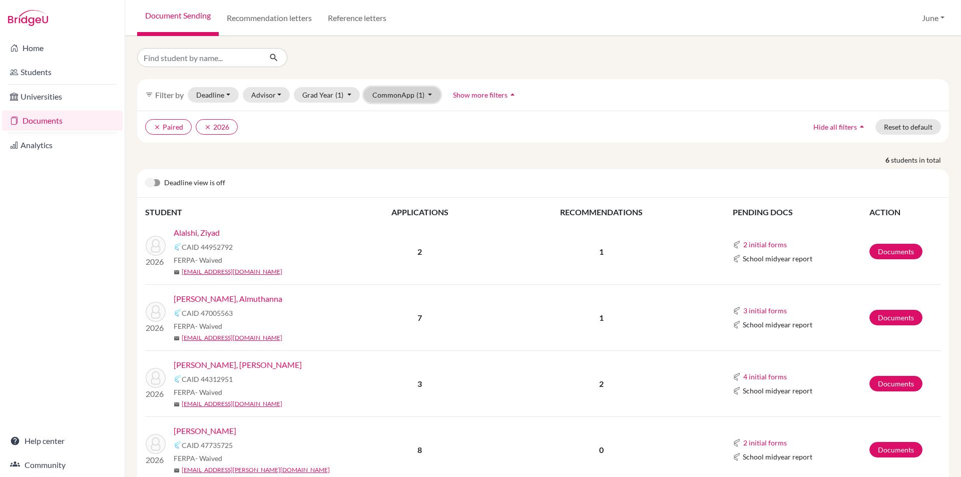
click at [426, 92] on button "CommonApp (1)" at bounding box center [402, 95] width 77 height 16
click at [414, 154] on span "FERPA not answered" at bounding box center [412, 157] width 73 height 12
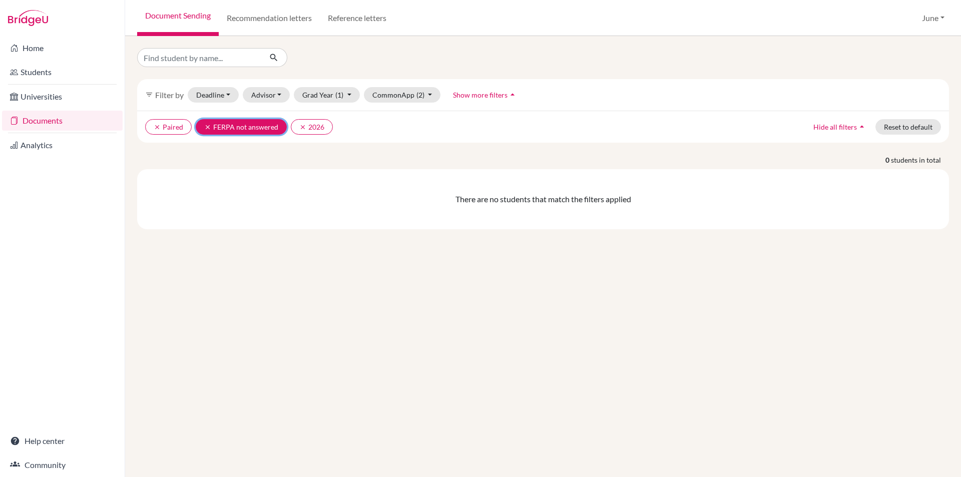
click at [206, 126] on icon "clear" at bounding box center [207, 127] width 7 height 7
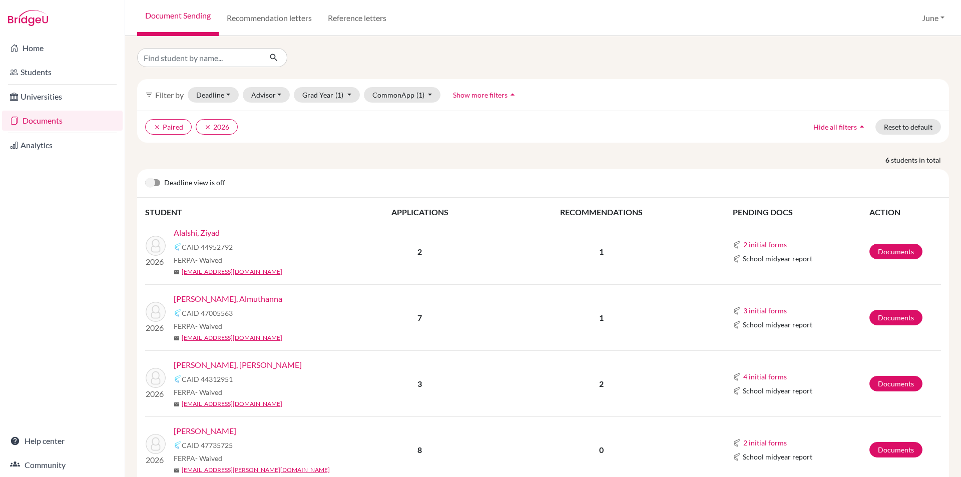
click at [507, 97] on icon "arrow_drop_up" at bounding box center [512, 95] width 10 height 10
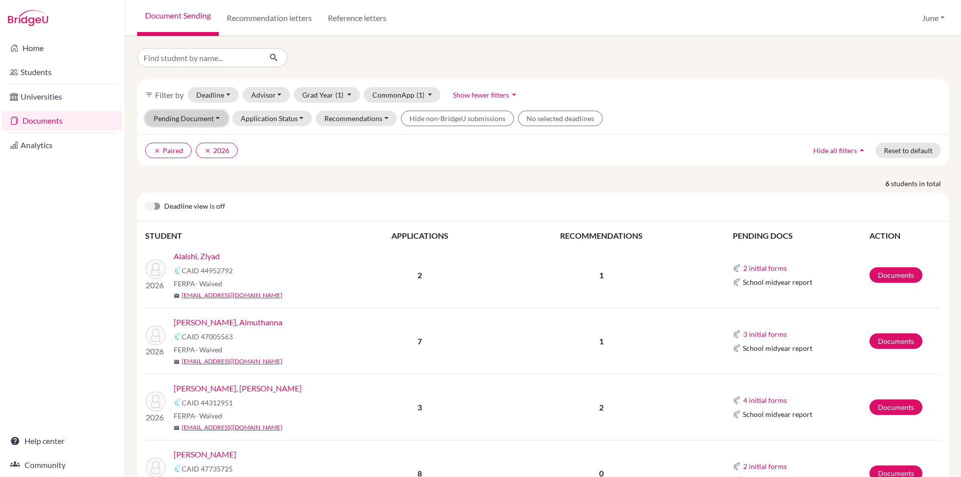
click at [215, 117] on button "Pending Document" at bounding box center [186, 119] width 83 height 16
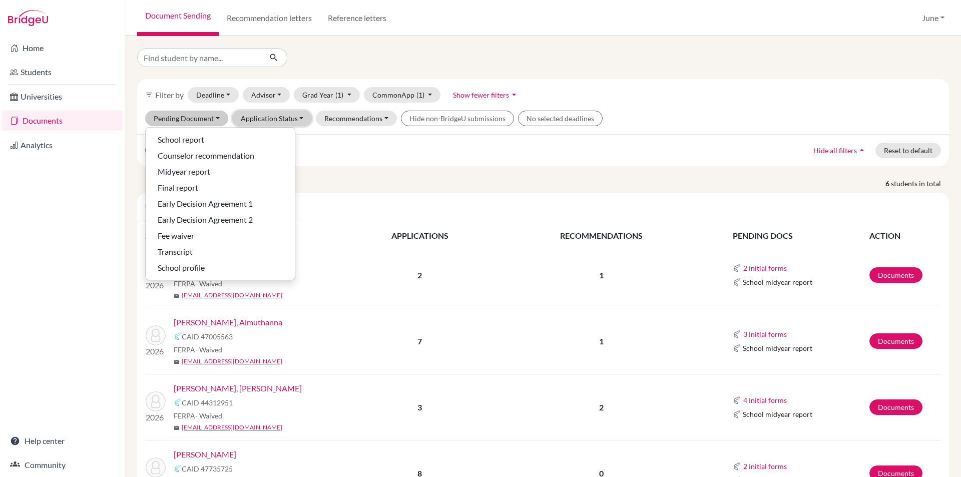
click at [297, 117] on button "Application Status" at bounding box center [272, 119] width 80 height 16
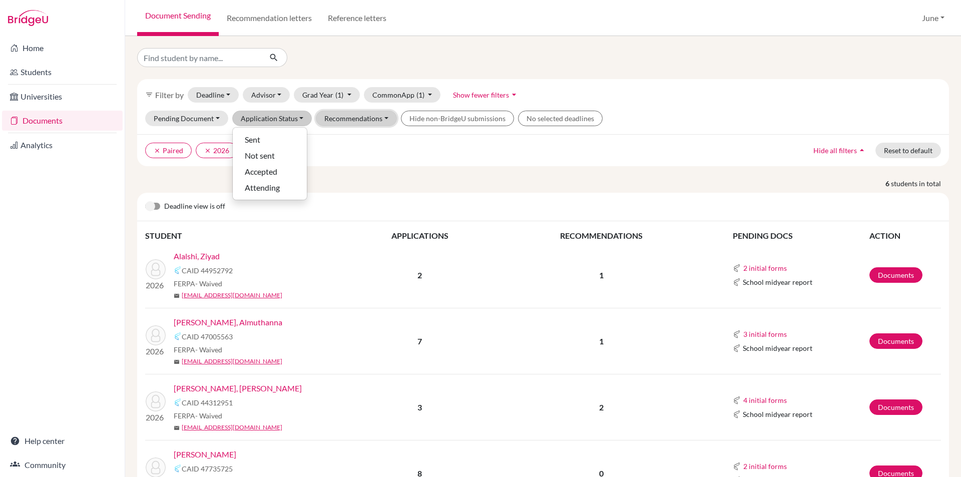
click at [382, 118] on button "Recommendations" at bounding box center [356, 119] width 81 height 16
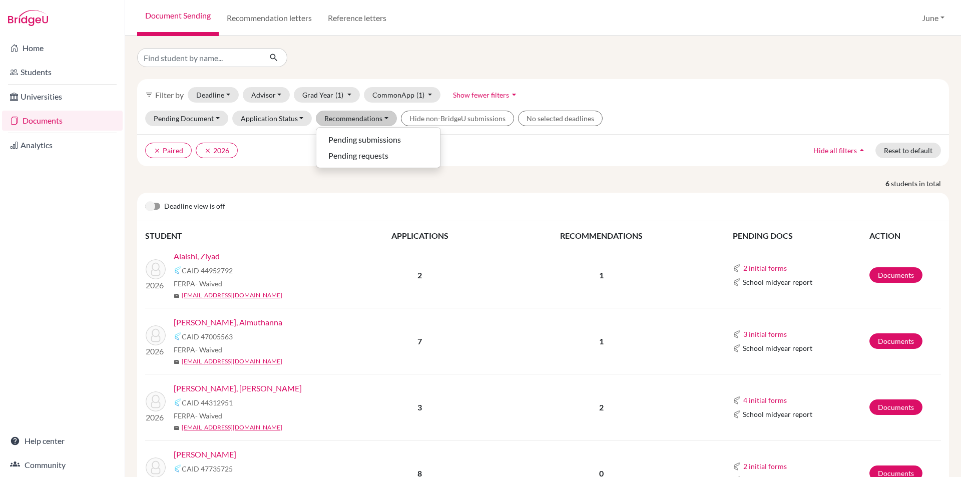
click at [633, 96] on div "filter_list Filter by Deadline - Select a date range Or double click for a sing…" at bounding box center [543, 95] width 812 height 32
click at [511, 93] on icon "arrow_drop_down" at bounding box center [514, 95] width 10 height 10
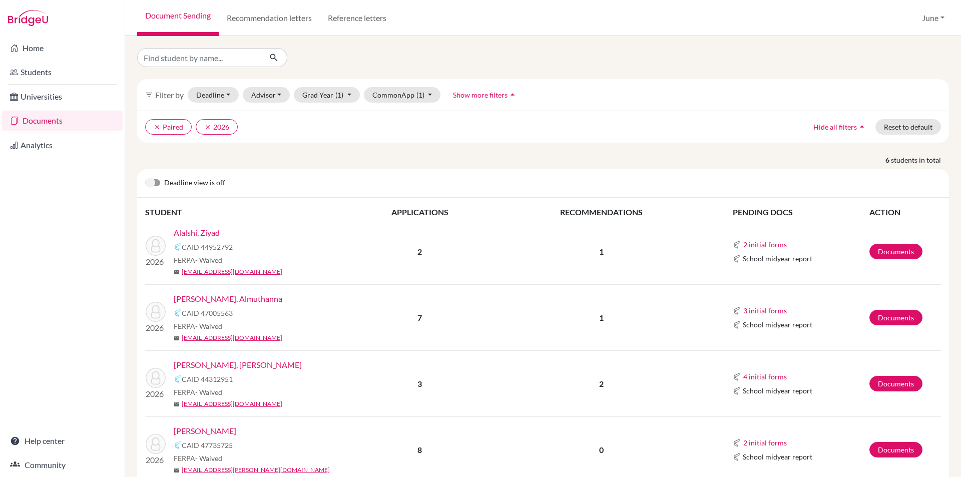
click at [145, 177] on label at bounding box center [145, 177] width 0 height 0
click at [153, 183] on input "checkbox" at bounding box center [149, 182] width 8 height 10
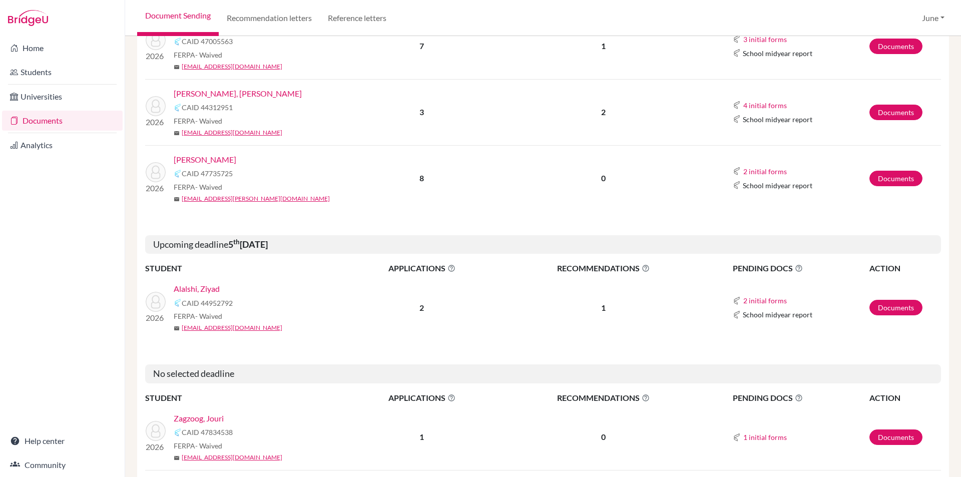
scroll to position [281, 0]
